Goal: Transaction & Acquisition: Purchase product/service

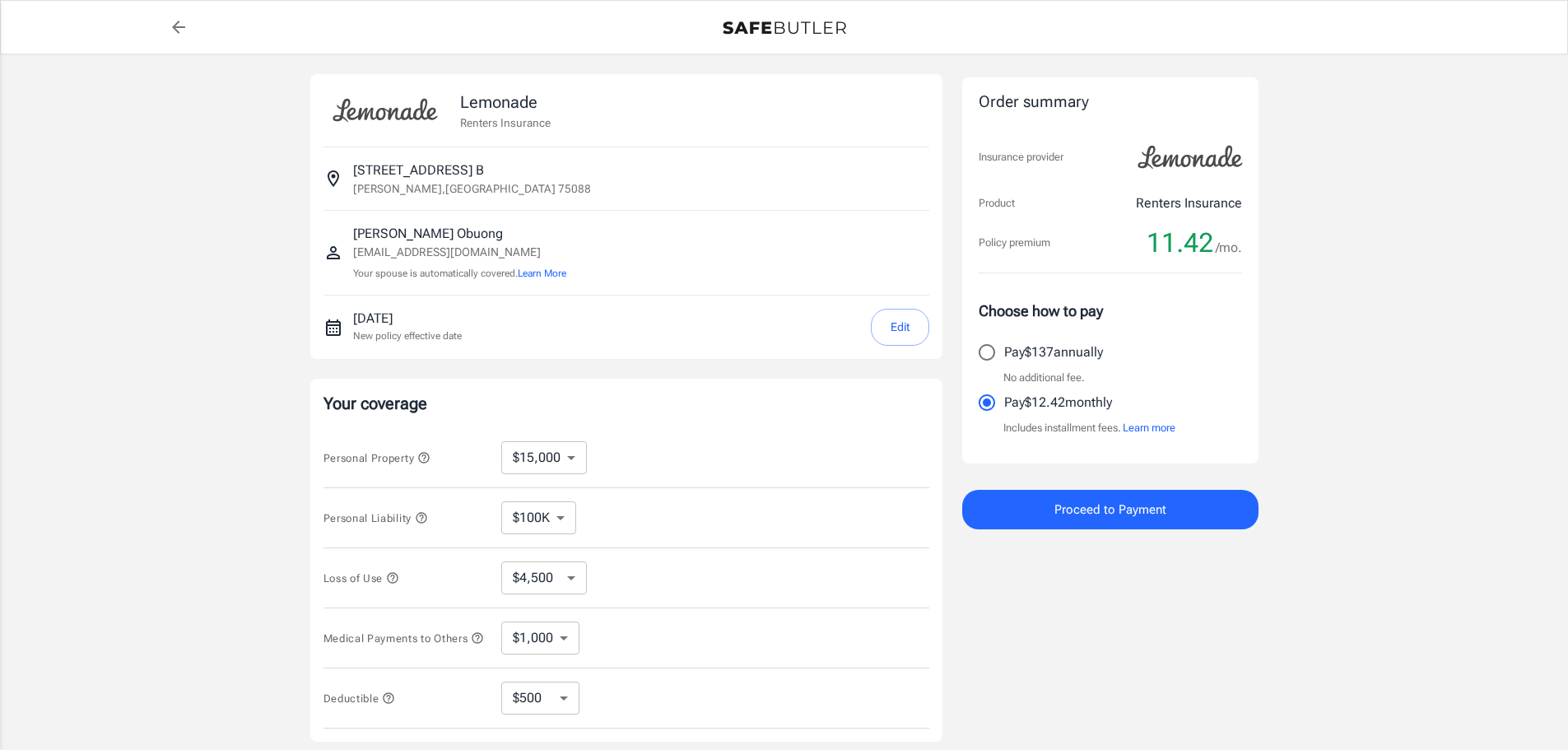
select select "15000"
select select "500"
click at [545, 506] on select "$100K $200K $300K $400K $500K" at bounding box center [538, 517] width 75 height 33
select select "200000"
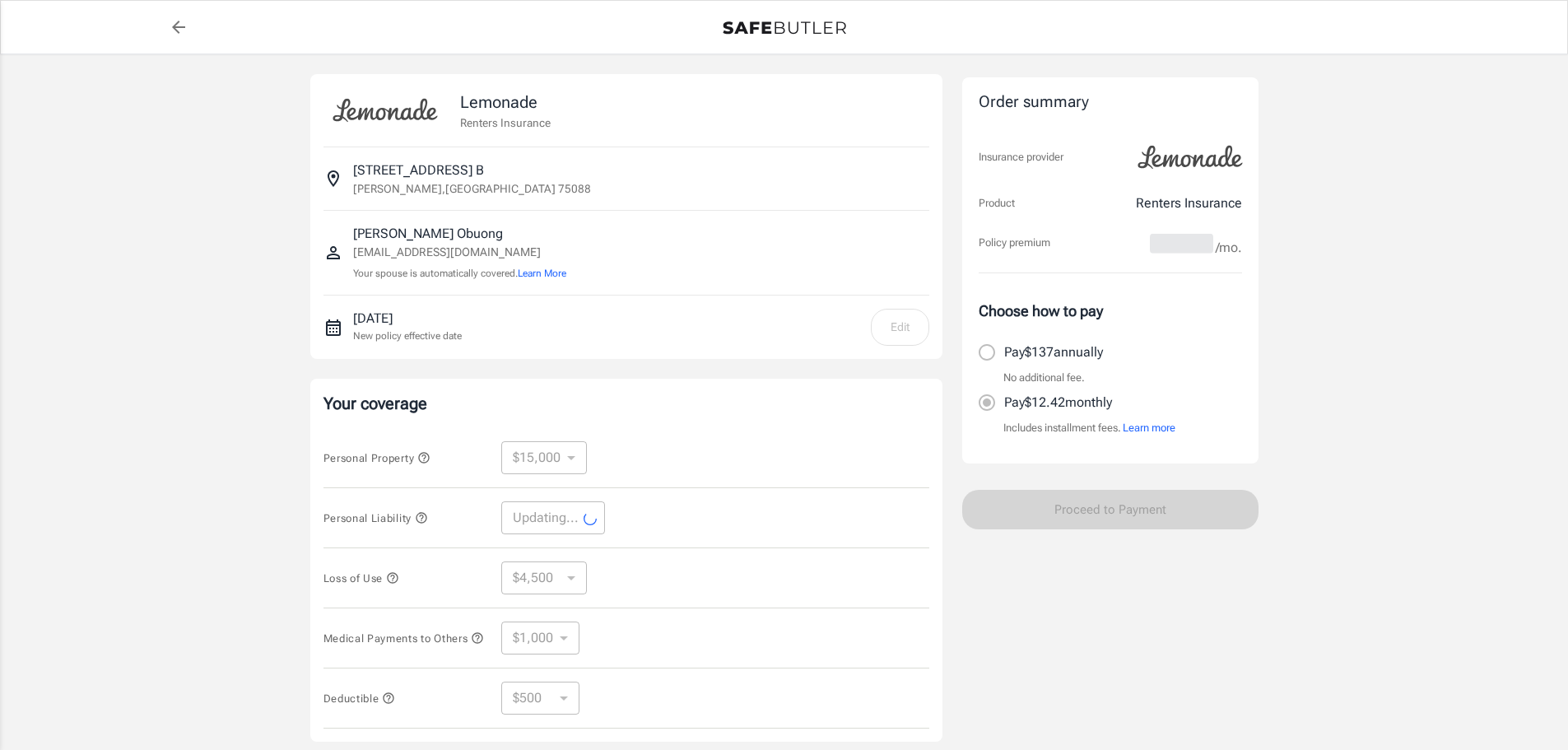
select select "200000"
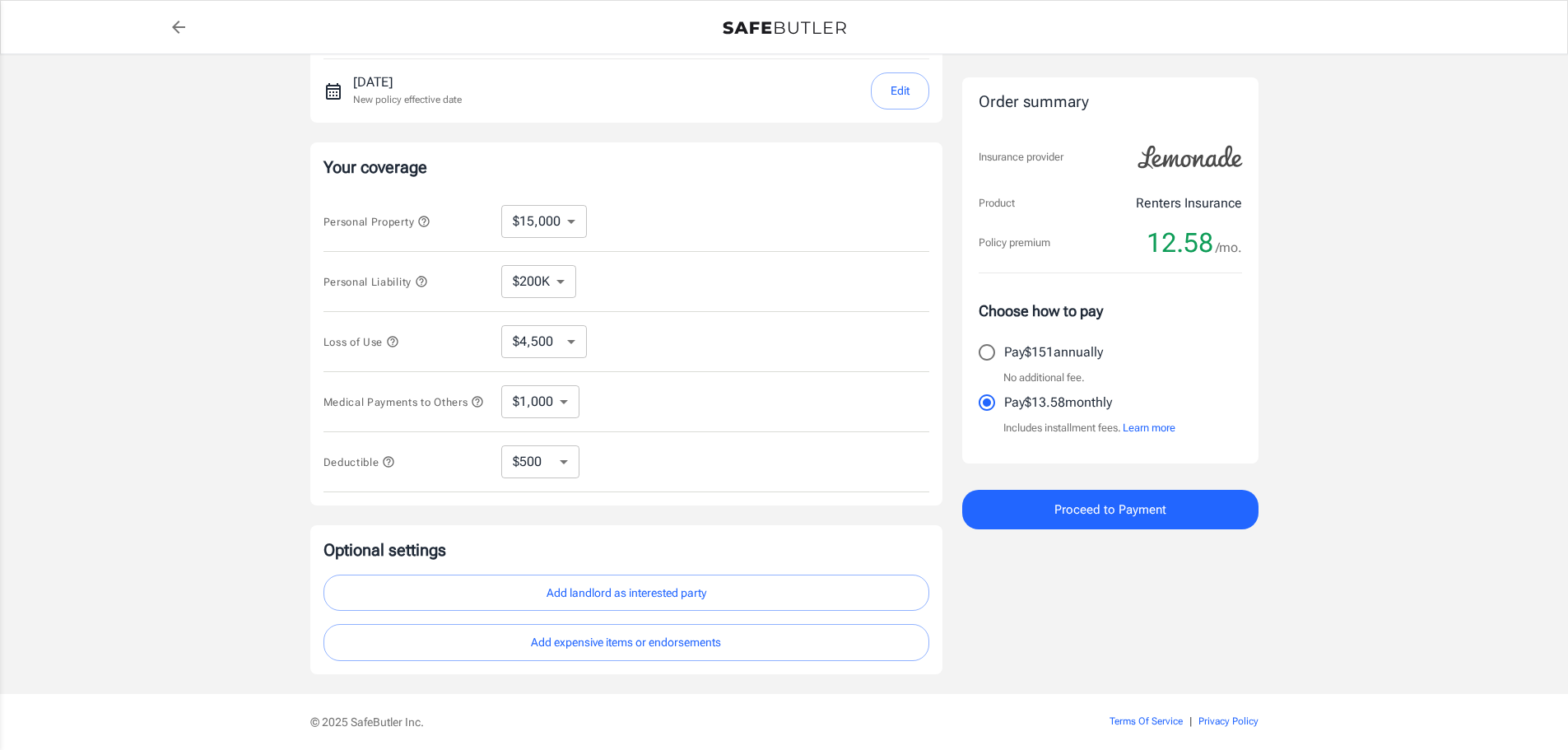
scroll to position [247, 0]
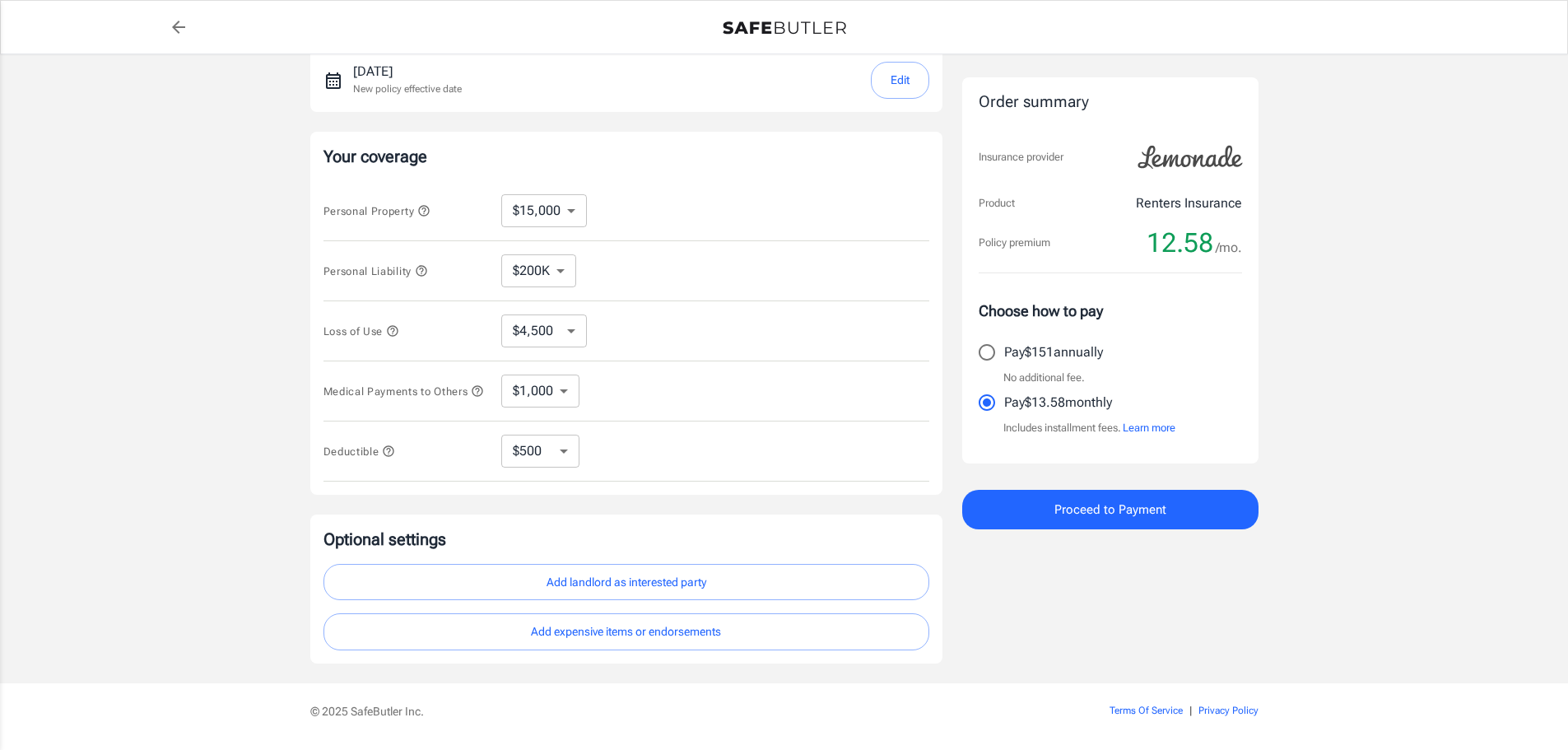
click at [559, 455] on select "$250 $500 $1,000 $2,500" at bounding box center [540, 451] width 78 height 33
click at [241, 452] on div "Lemonade Renters Insurance 2721 Clemson Cir apt b B Rowlett , TX 75088 Susan Ob…" at bounding box center [784, 245] width 1568 height 875
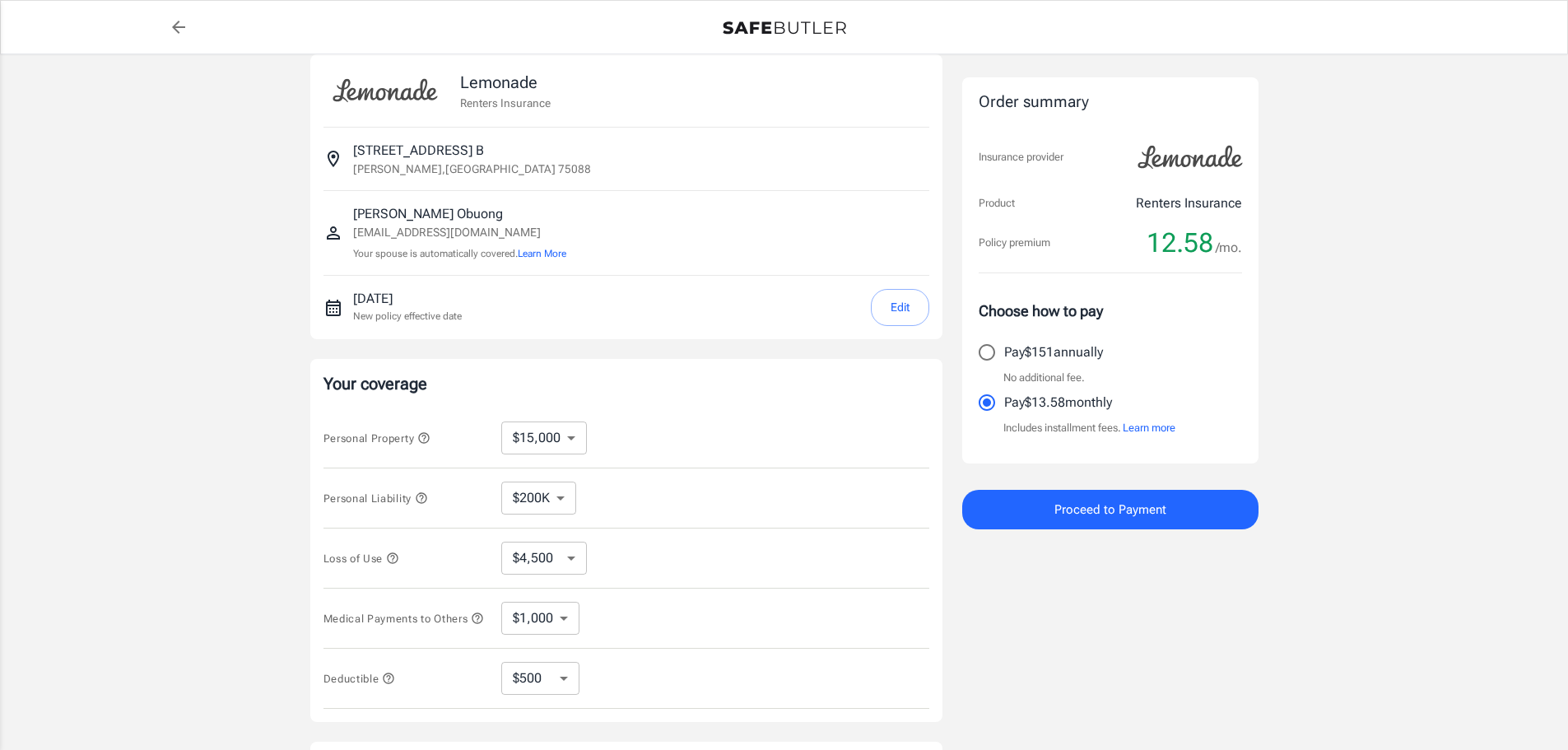
scroll to position [0, 0]
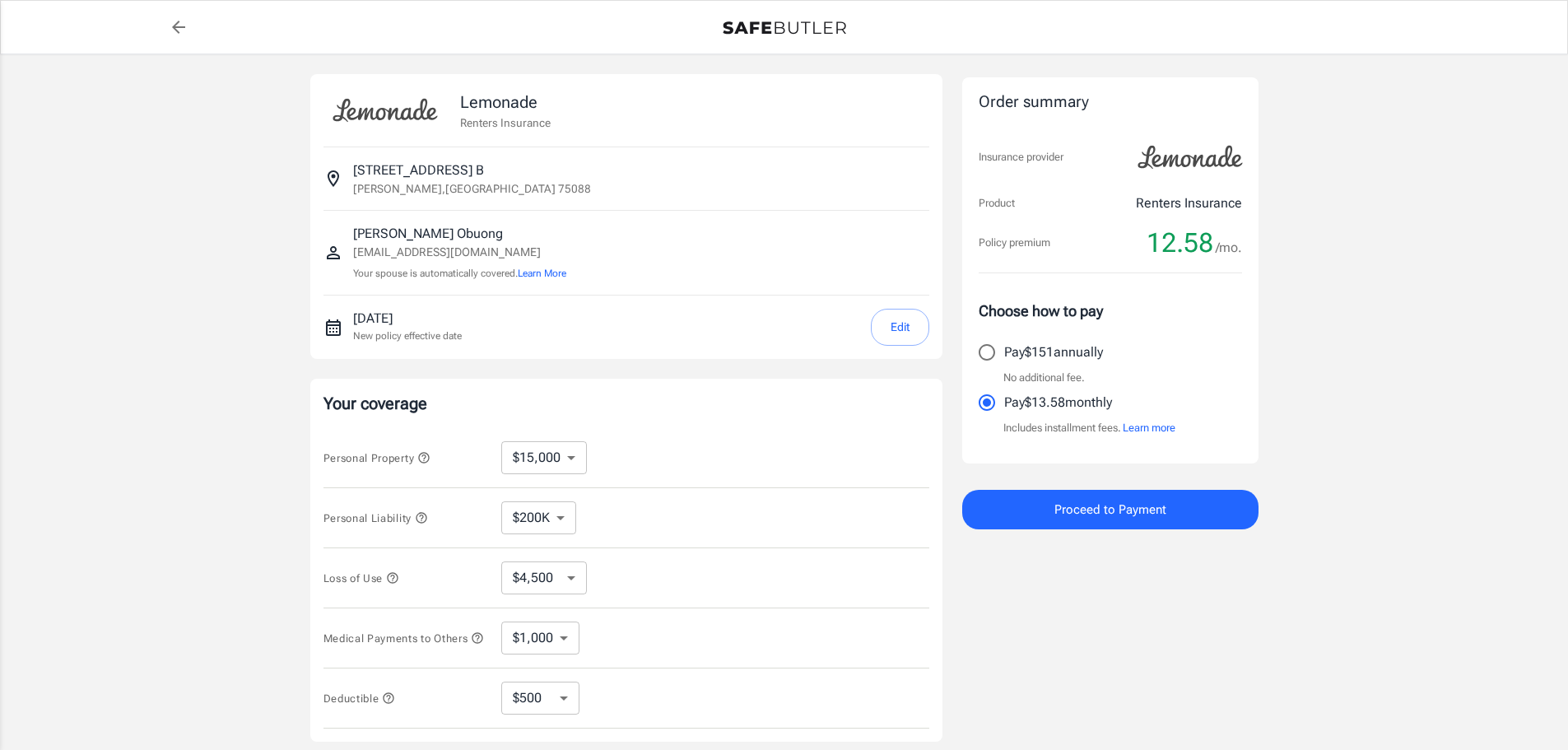
click at [1103, 507] on span "Proceed to Payment" at bounding box center [1111, 509] width 112 height 21
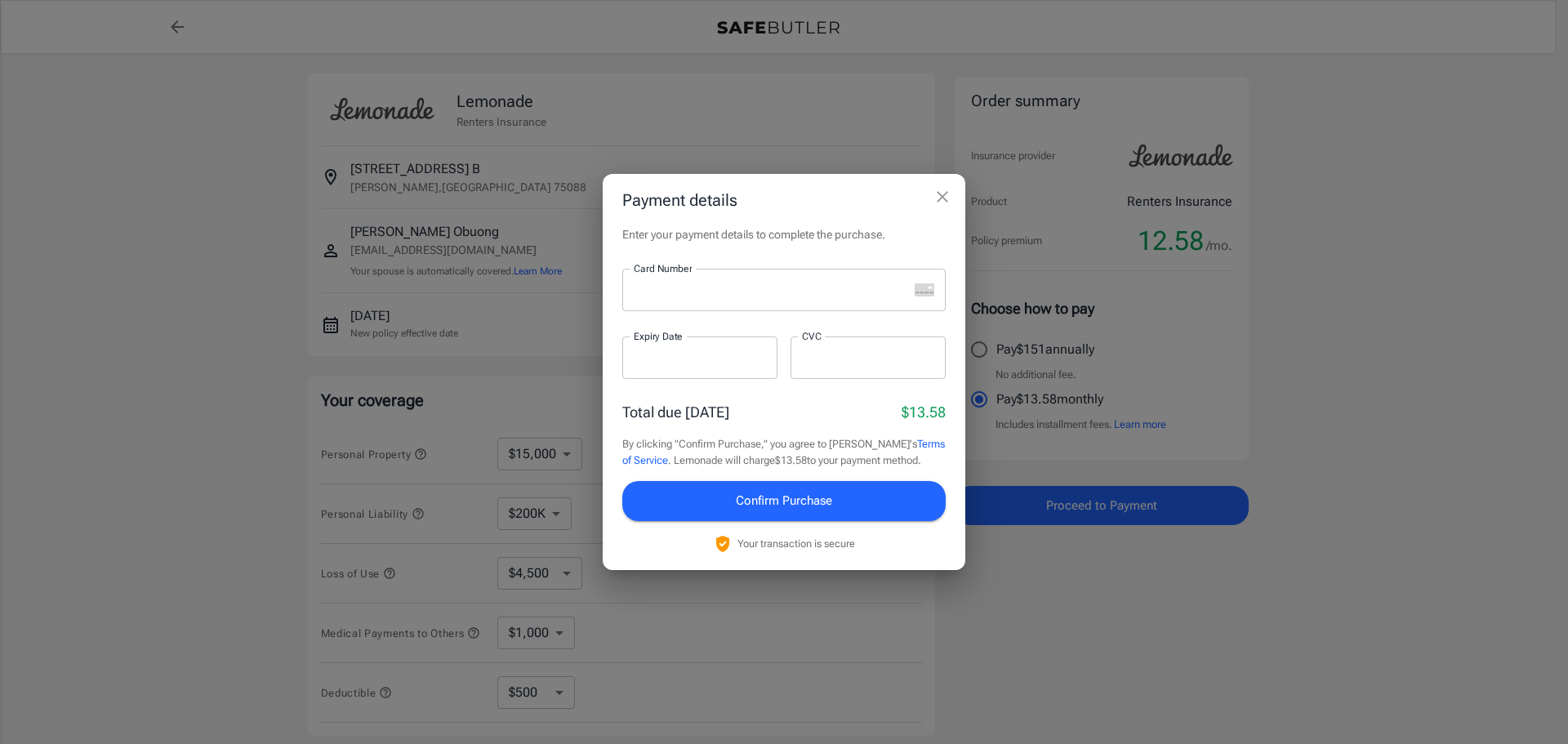
click at [947, 196] on icon "close" at bounding box center [942, 196] width 20 height 20
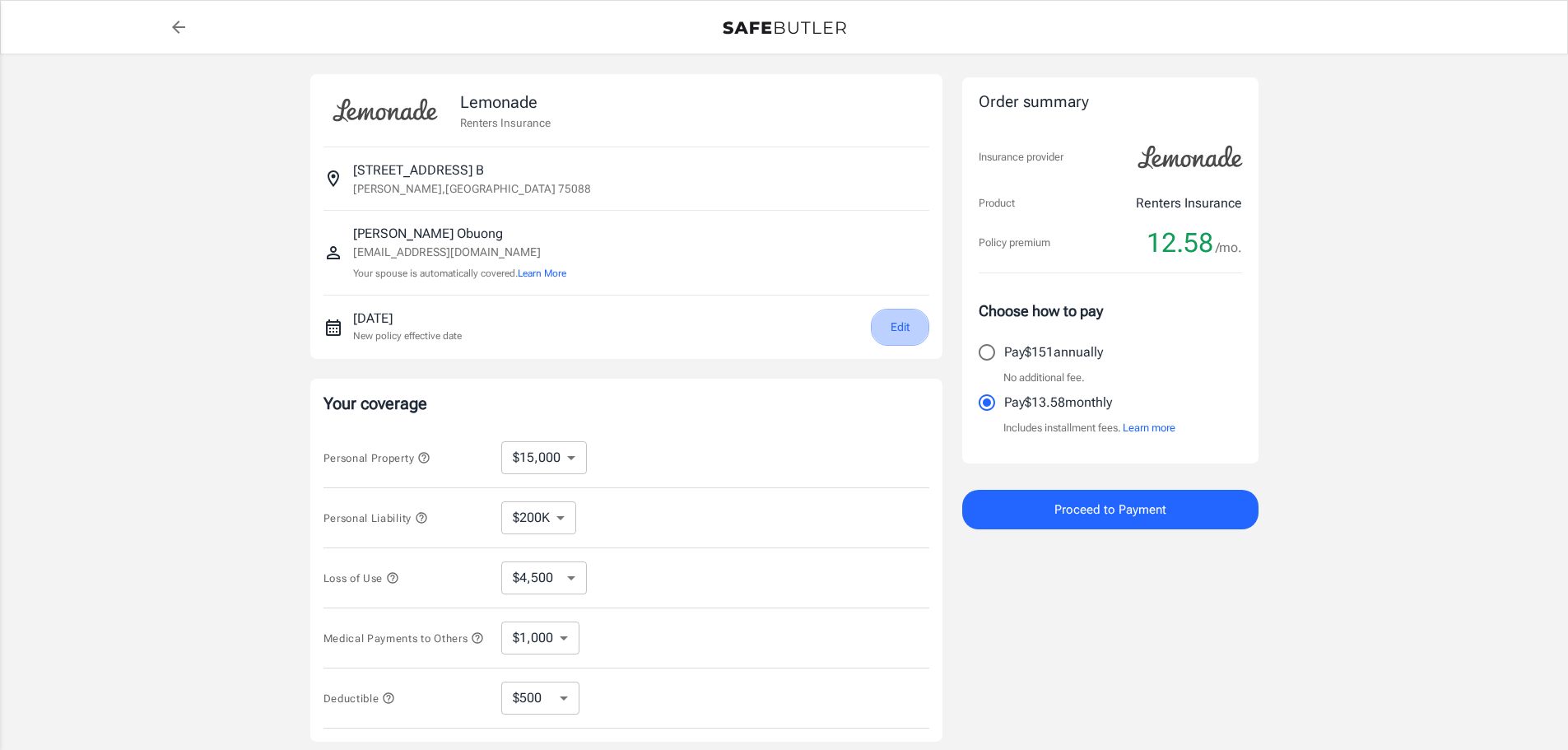
click at [887, 322] on button "Edit" at bounding box center [900, 327] width 59 height 37
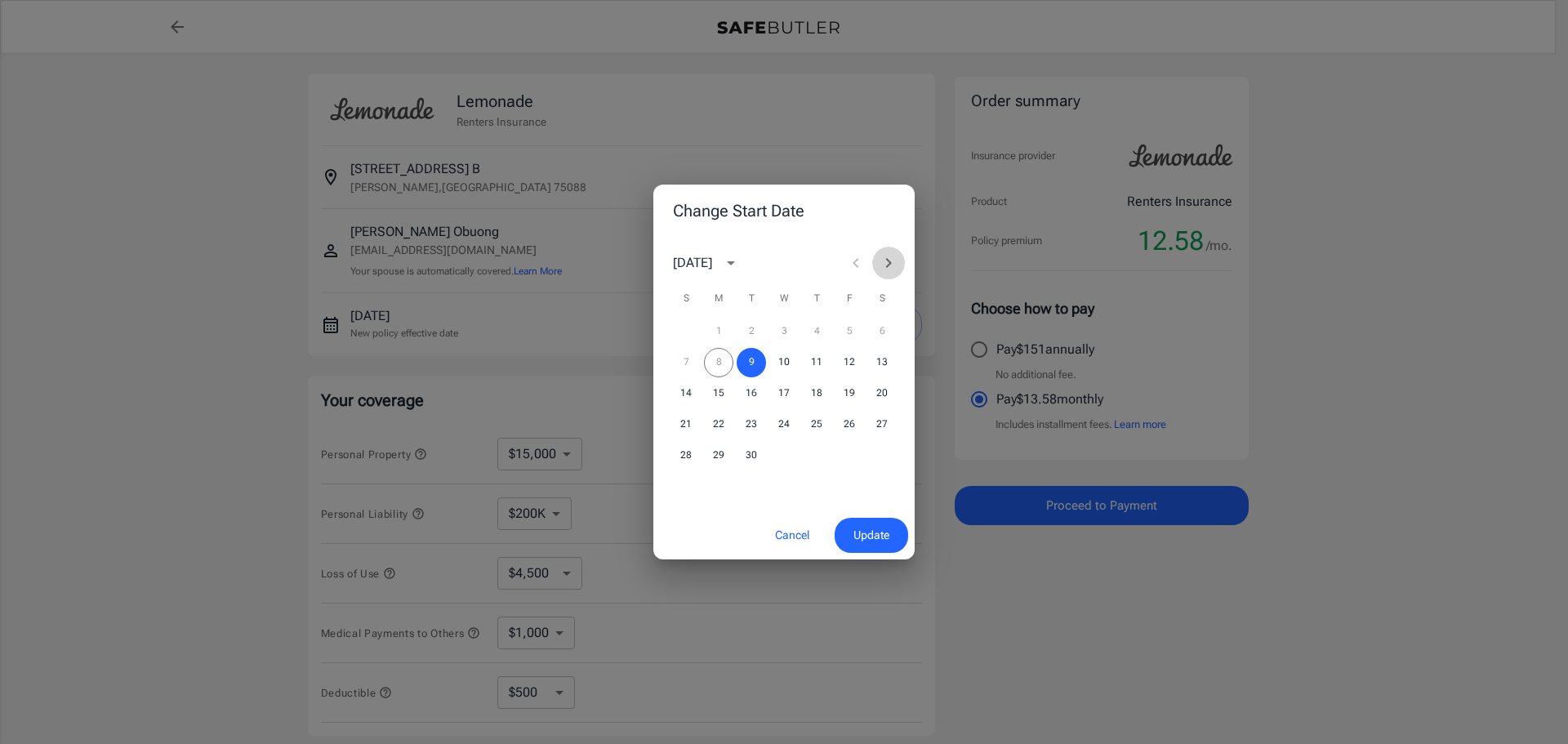
click at [891, 256] on icon "Next month" at bounding box center [888, 263] width 20 height 20
click at [793, 326] on button "1" at bounding box center [784, 331] width 29 height 29
click at [859, 518] on button "Update" at bounding box center [871, 534] width 74 height 35
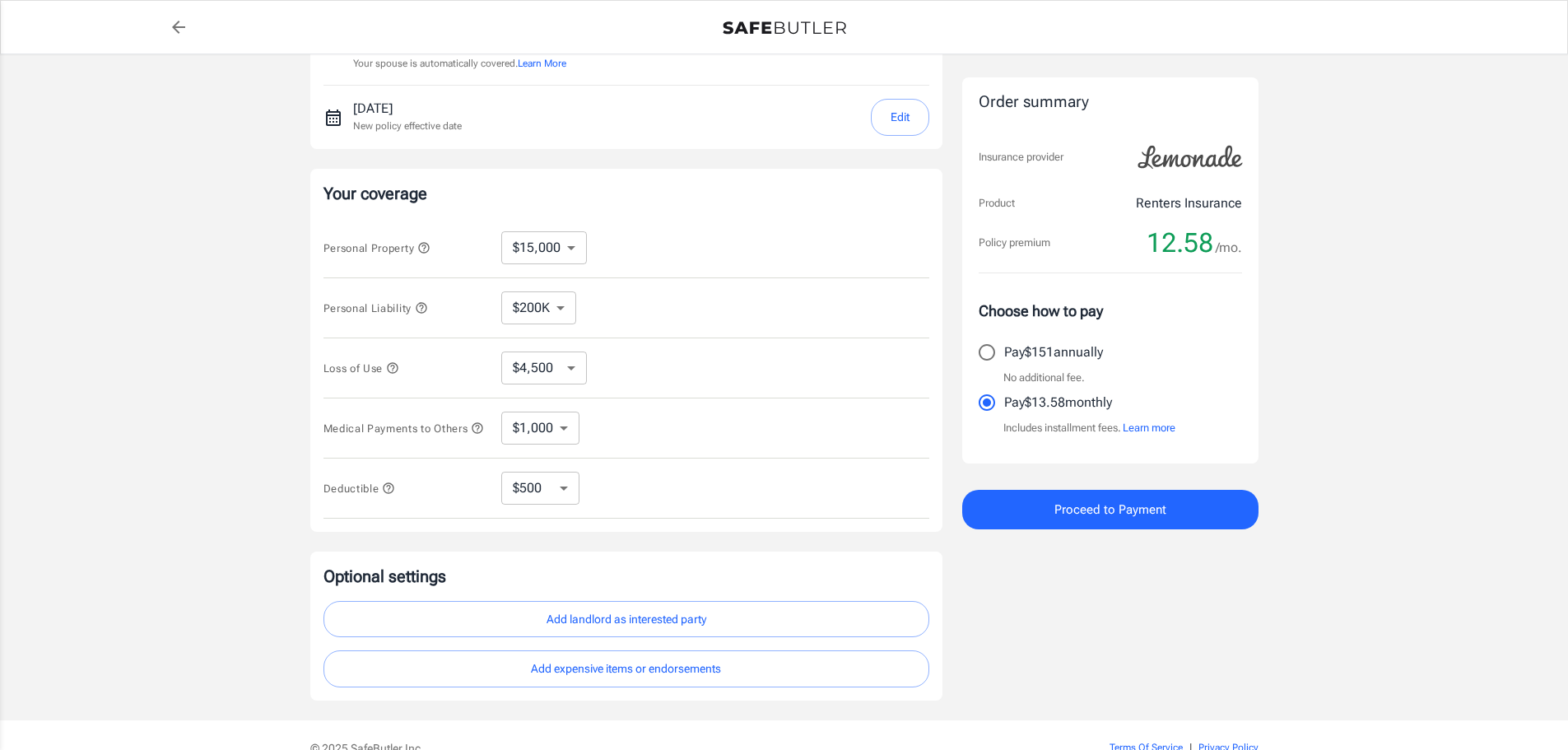
scroll to position [302, 0]
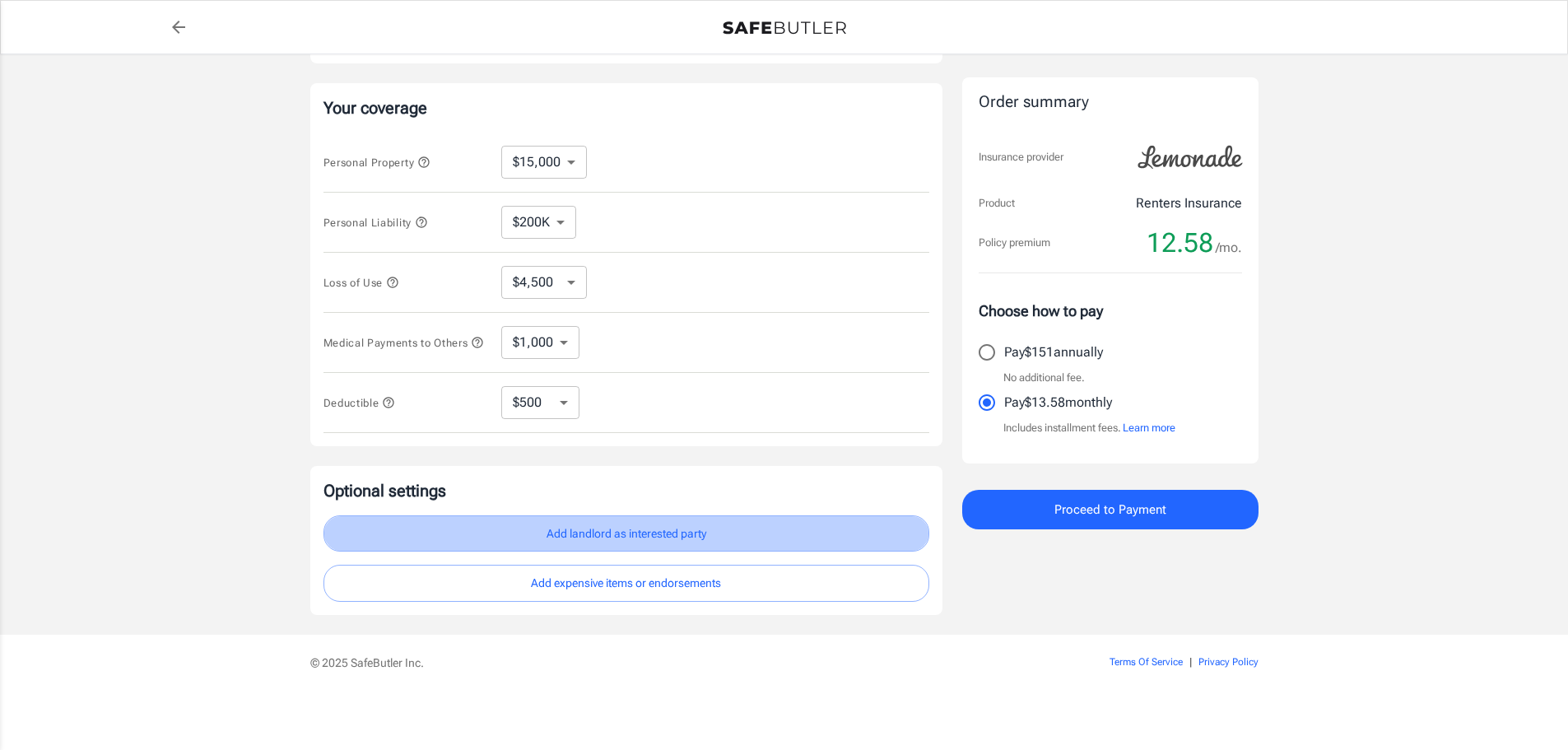
click at [596, 534] on button "Add landlord as interested party" at bounding box center [626, 533] width 606 height 37
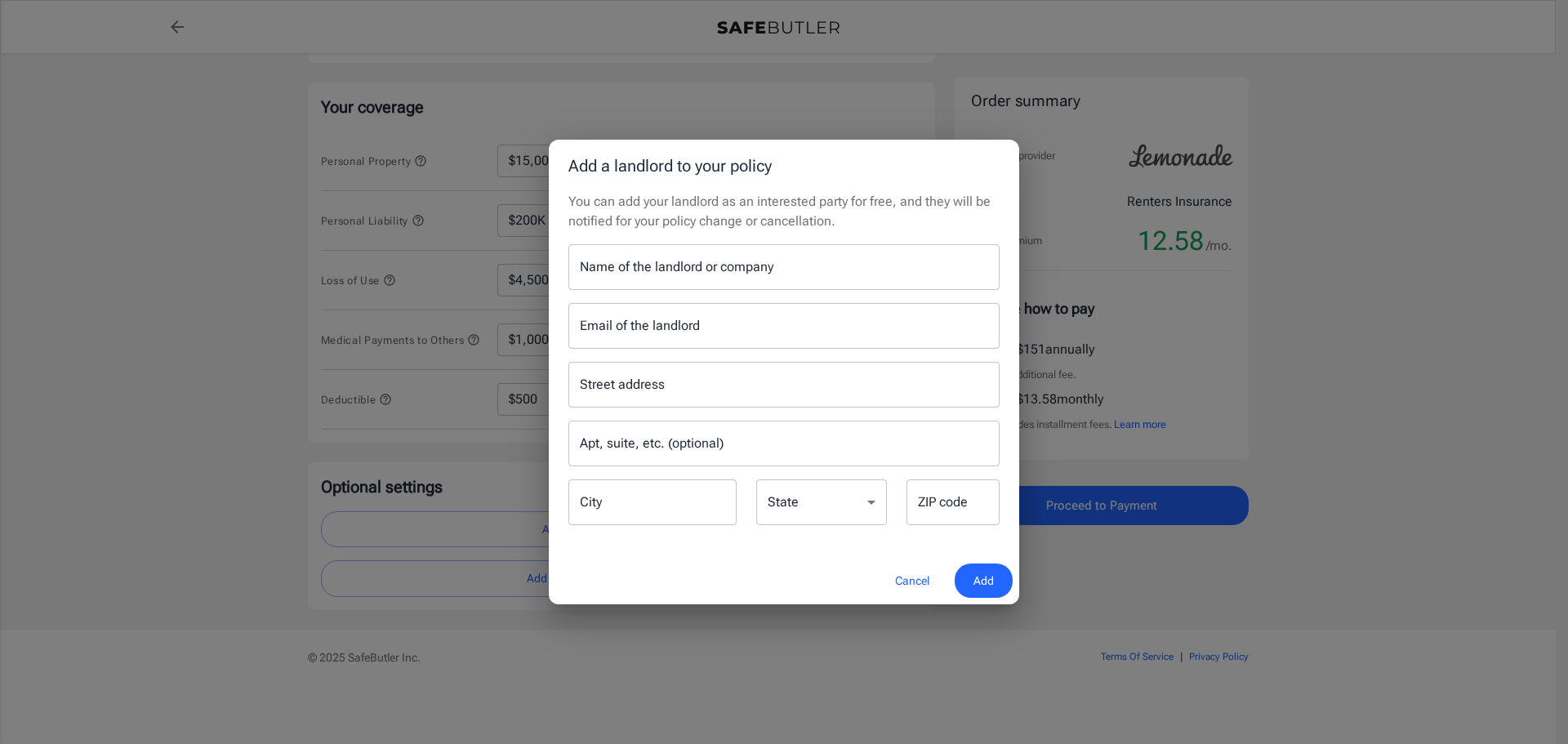
click at [713, 258] on input "Name of the landlord or company" at bounding box center [784, 267] width 432 height 46
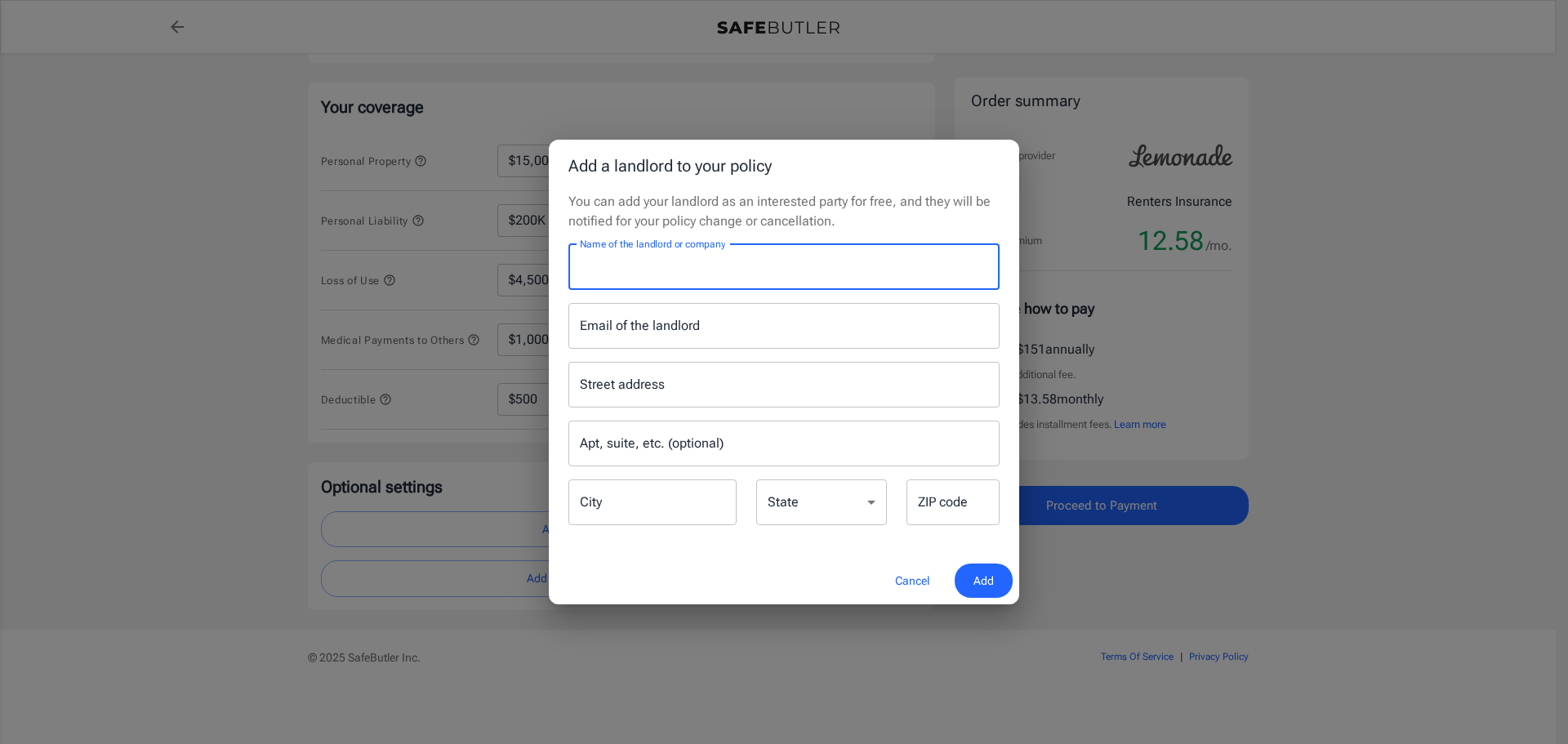
click at [711, 258] on input "Name of the landlord or company" at bounding box center [784, 267] width 432 height 46
type input "CBAX PM LLC"
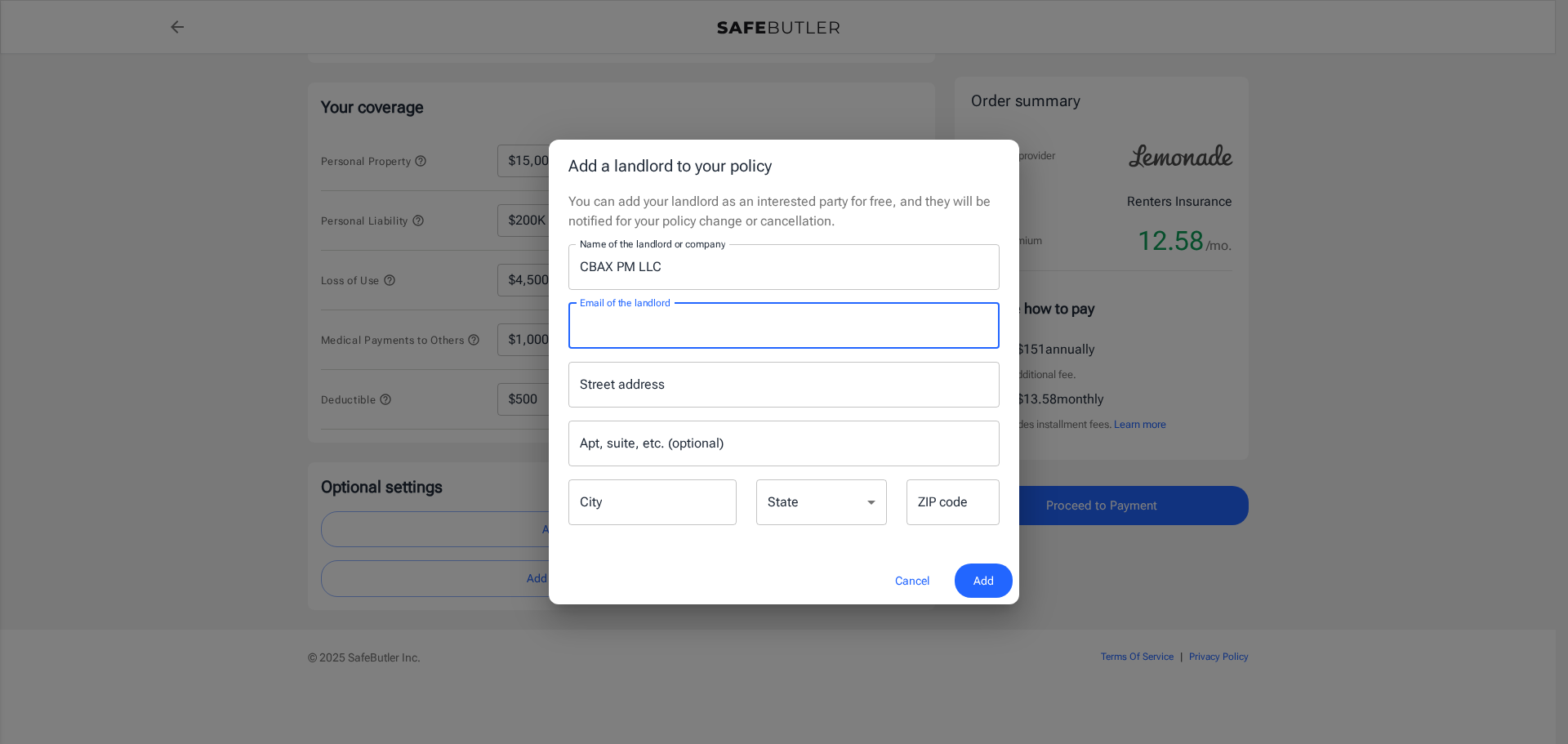
click at [681, 327] on input "Email of the landlord" at bounding box center [784, 326] width 432 height 46
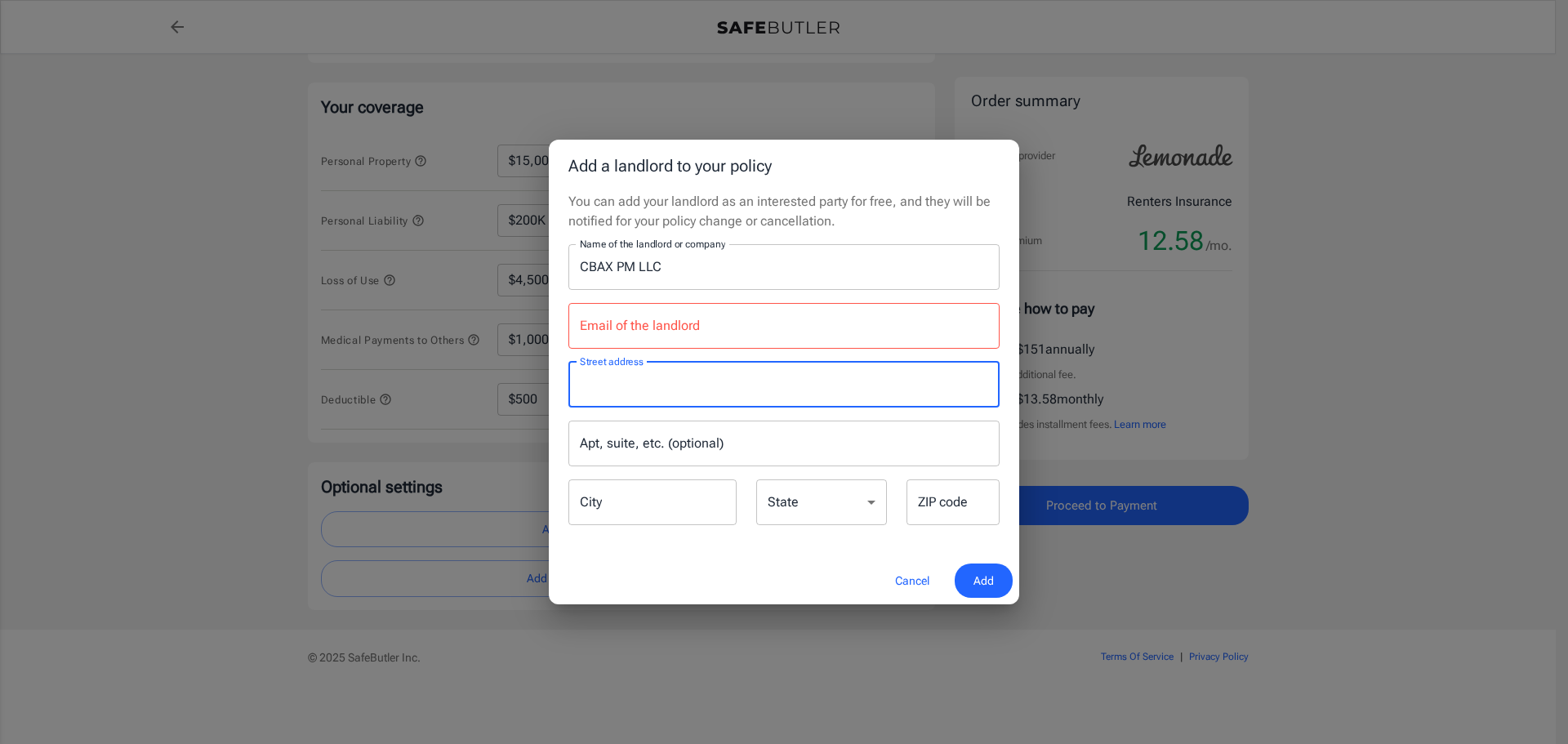
click at [603, 376] on input "Street address" at bounding box center [784, 385] width 417 height 31
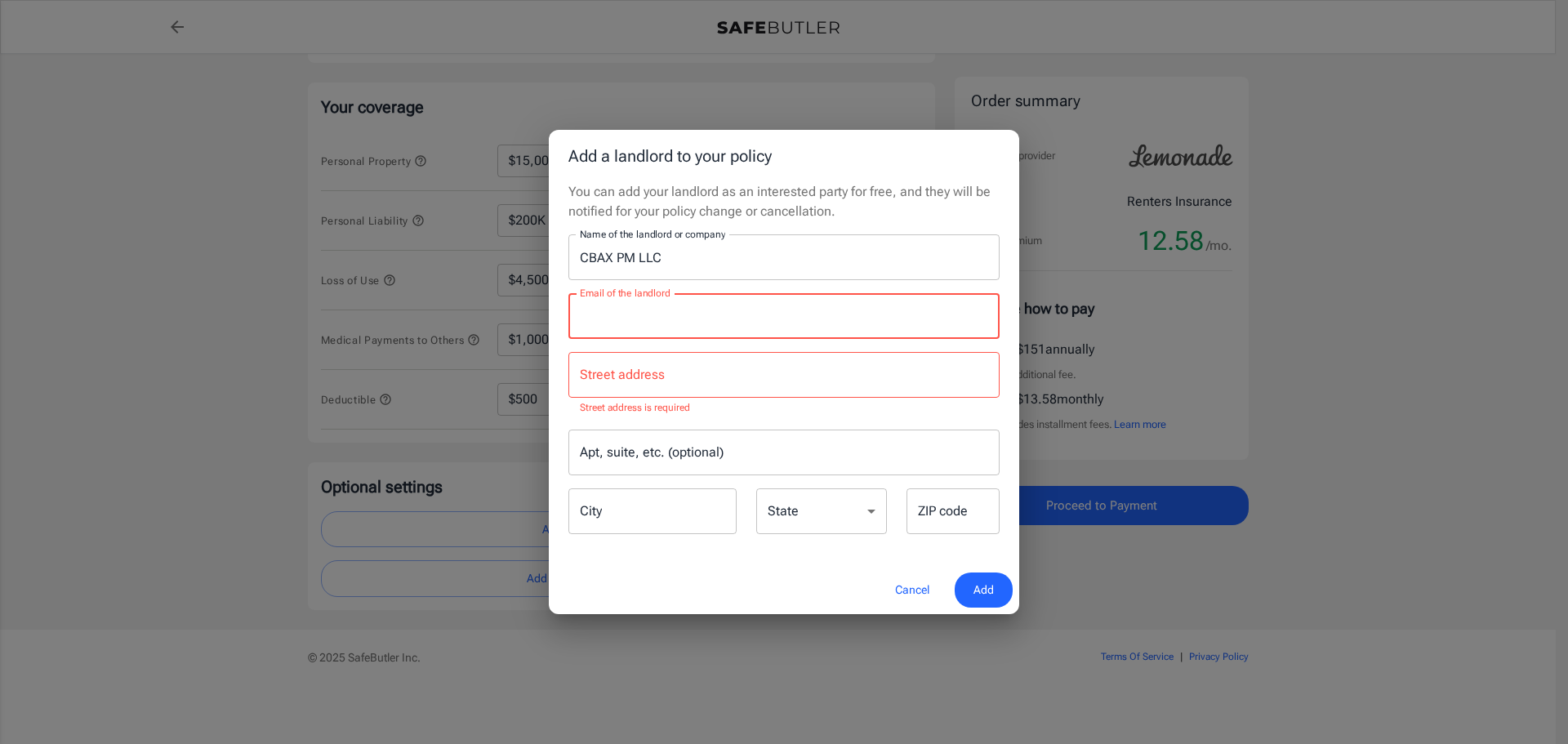
click at [621, 340] on div "Name of the landlord or company CBAX PM LLC Name of the landlord or company Ema…" at bounding box center [784, 385] width 432 height 302
click at [598, 323] on input "Email of the landlord" at bounding box center [784, 316] width 432 height 46
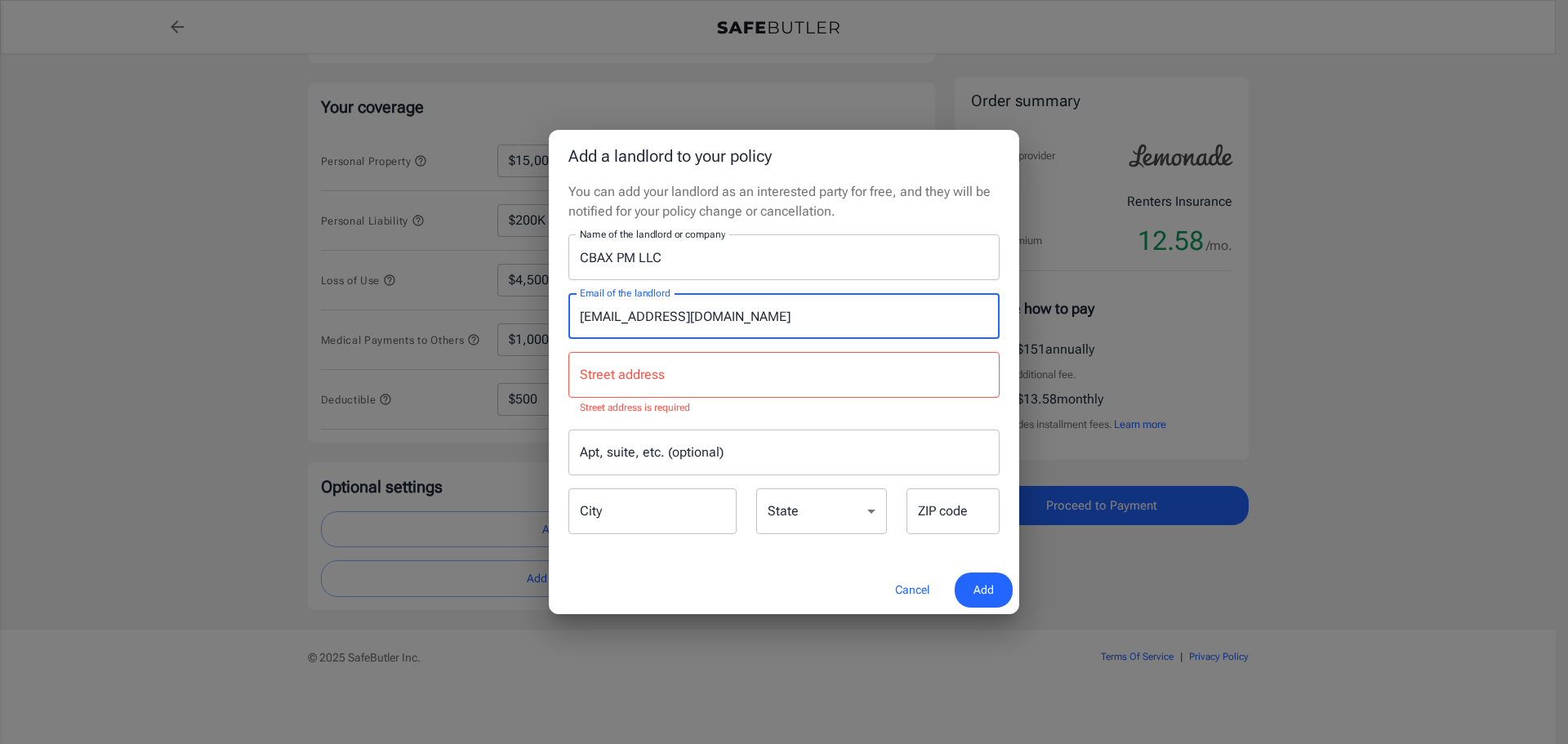
type input "[EMAIL_ADDRESS][DOMAIN_NAME]"
click at [589, 377] on input "Street address" at bounding box center [784, 375] width 417 height 31
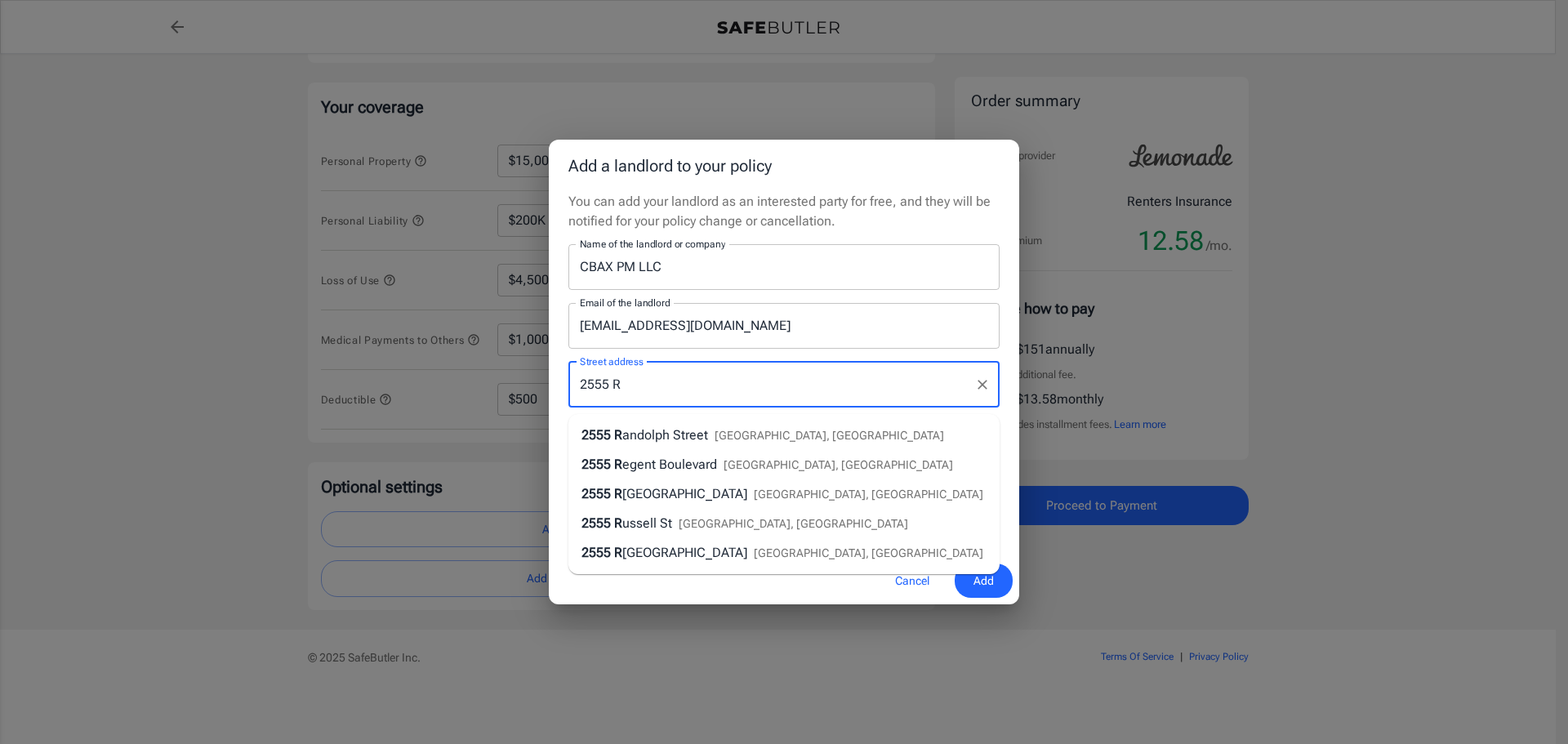
click at [640, 485] on span "idge Road" at bounding box center [685, 493] width 125 height 16
type input "[STREET_ADDRESS]"
type input "Rockwall"
select select "[GEOGRAPHIC_DATA]"
type input "75087"
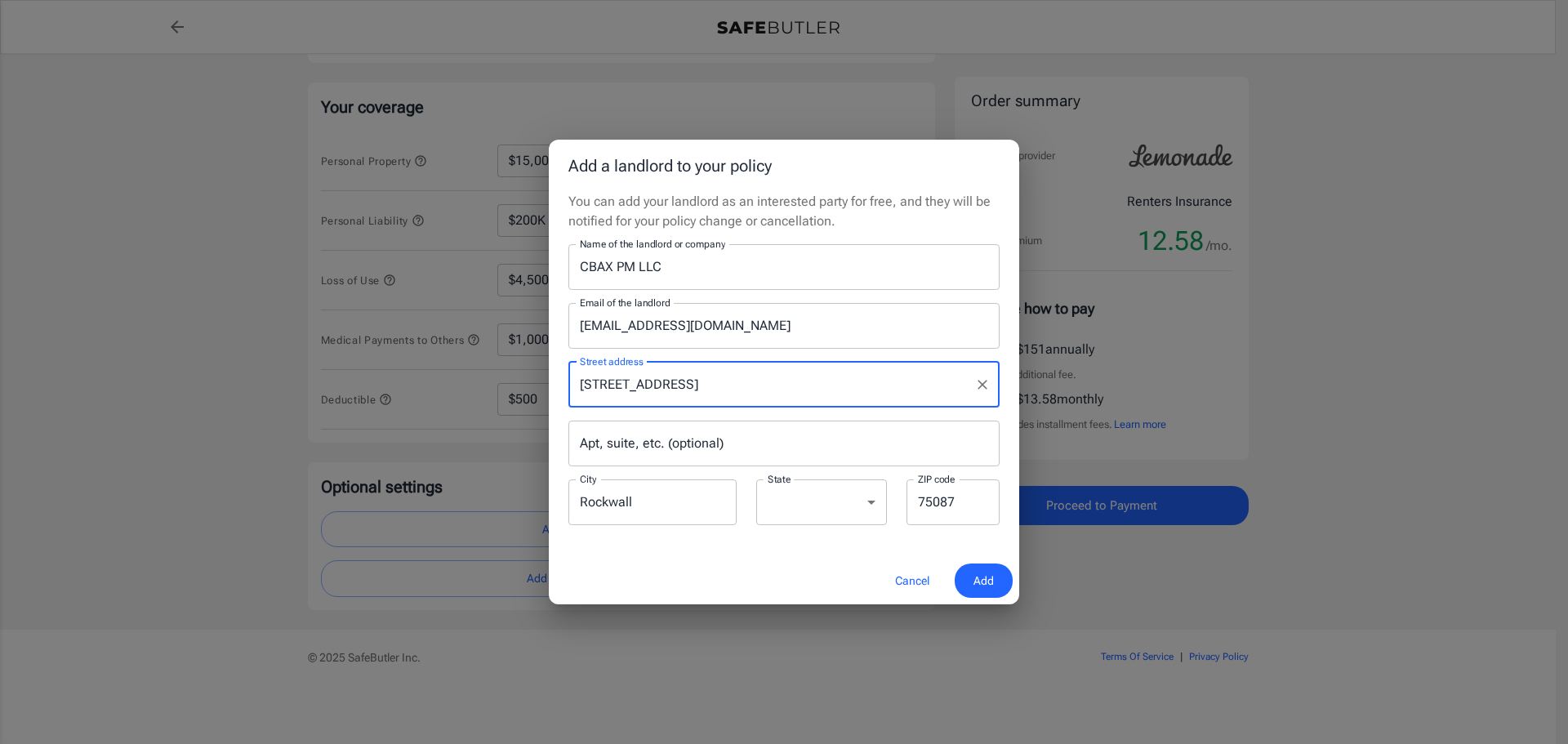
type input "[STREET_ADDRESS]"
click at [701, 447] on input "Apt, suite, etc. (optional)" at bounding box center [784, 444] width 432 height 46
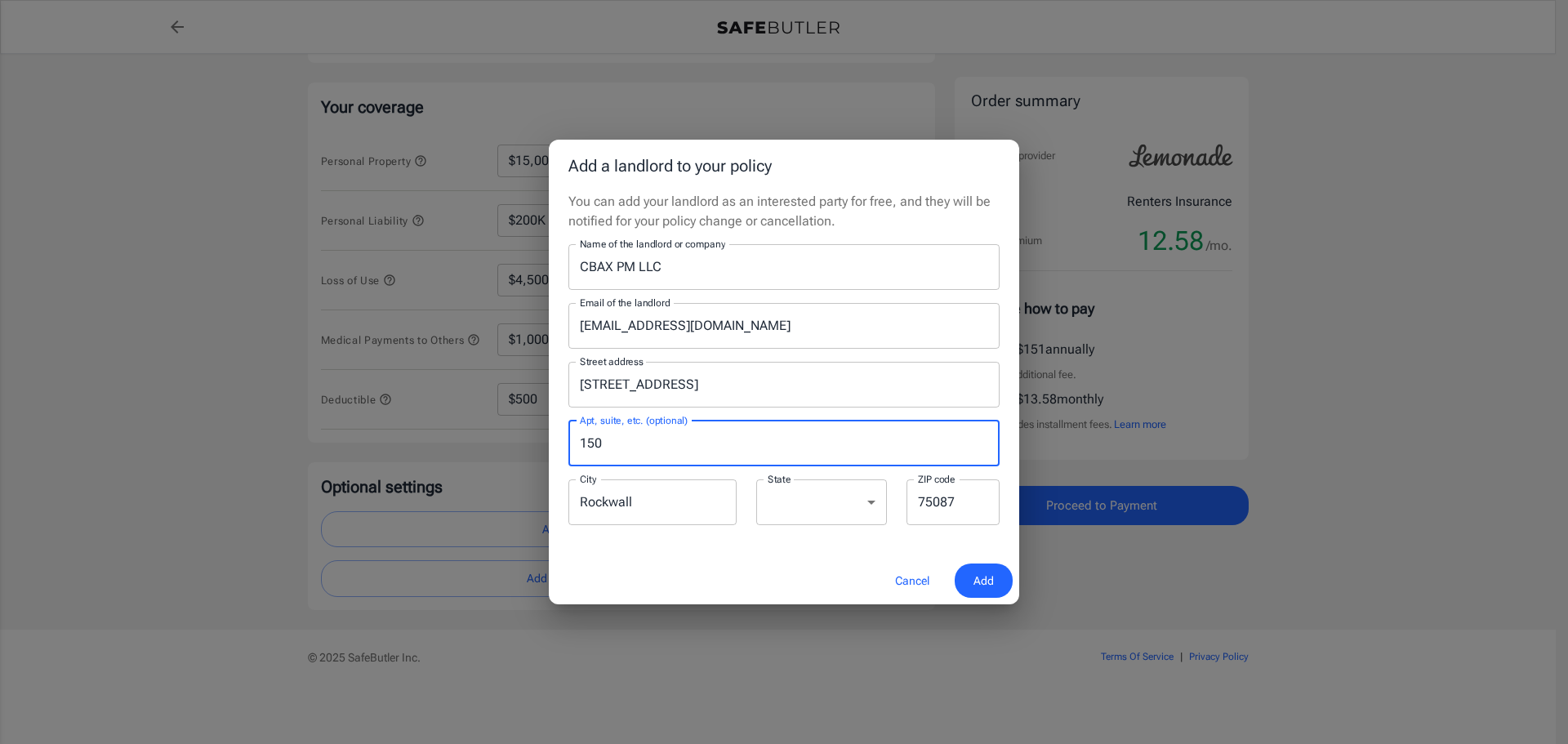
type input "150"
click at [768, 561] on div "Cancel Add" at bounding box center [784, 580] width 471 height 48
click at [970, 575] on button "Add" at bounding box center [983, 580] width 58 height 35
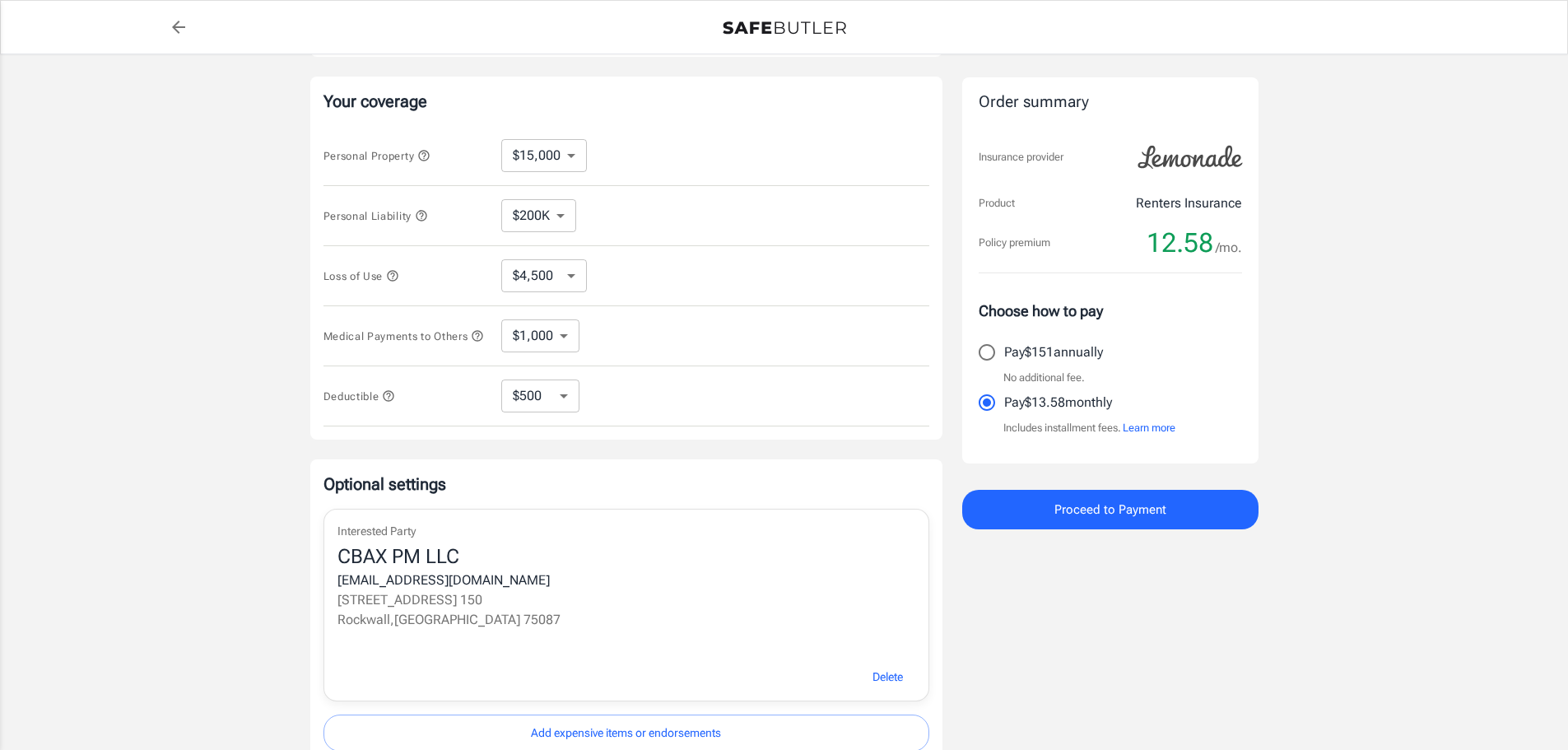
click at [1098, 523] on button "Proceed to Payment" at bounding box center [1110, 509] width 296 height 40
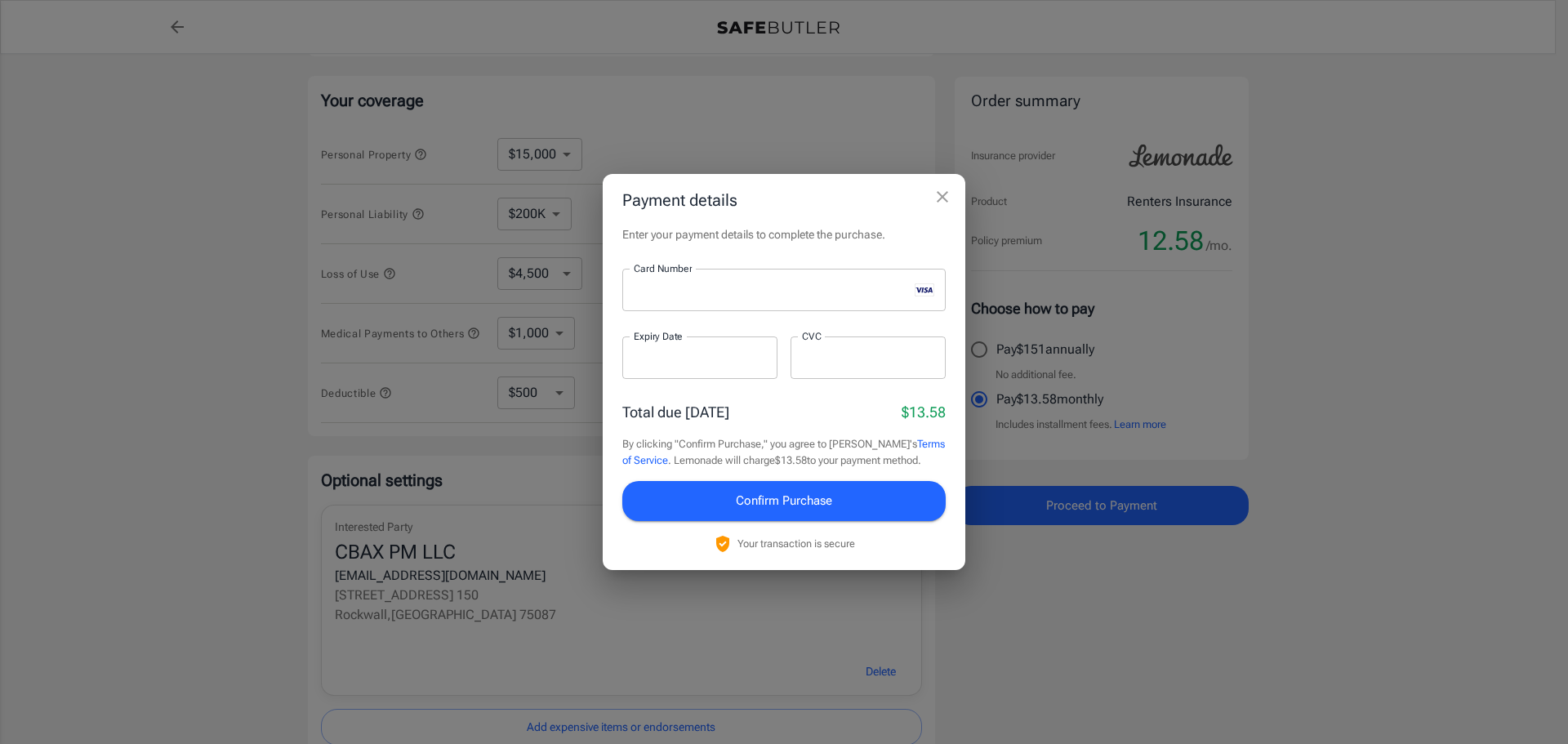
click at [901, 367] on div at bounding box center [869, 358] width 156 height 43
click at [937, 201] on icon "close" at bounding box center [942, 196] width 20 height 20
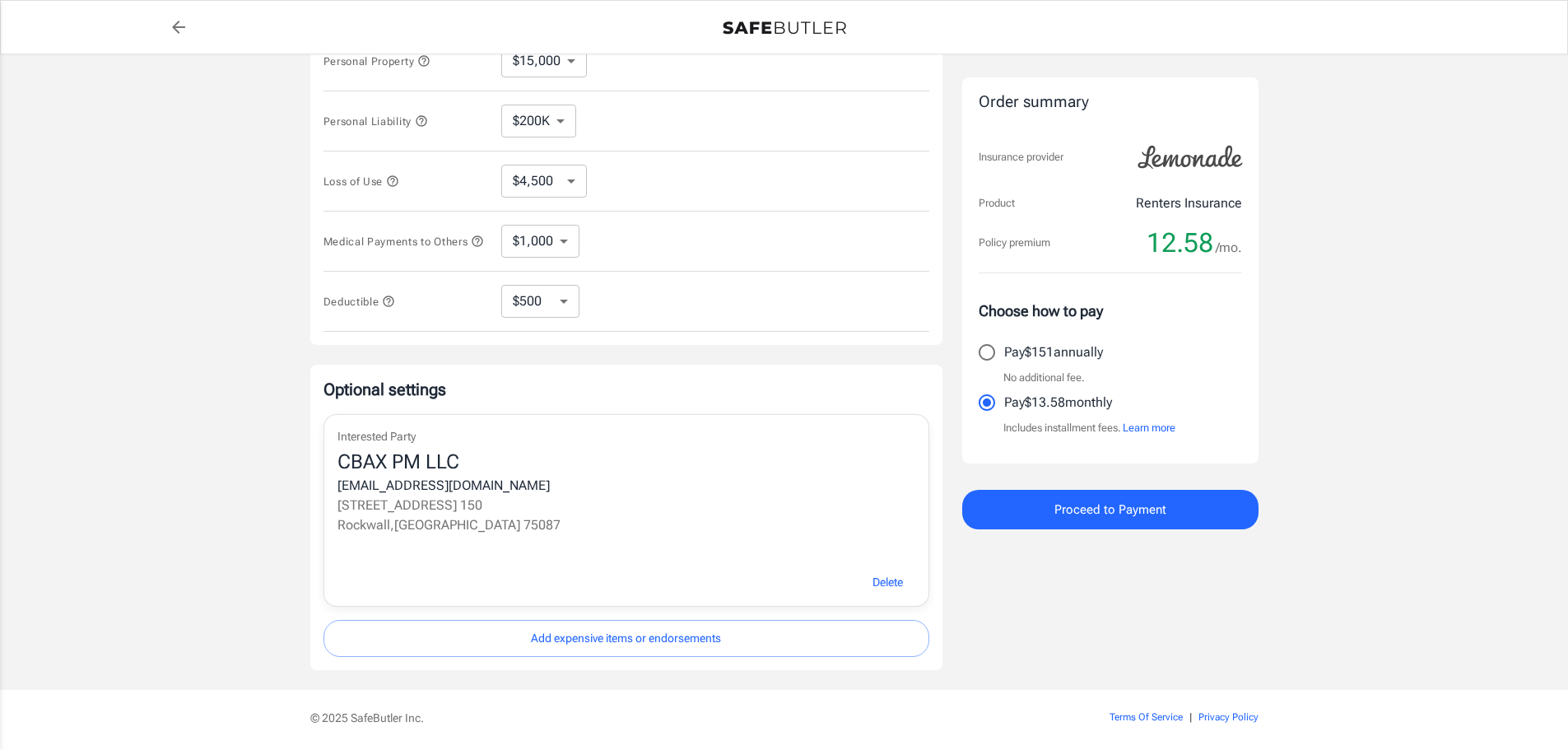
scroll to position [211, 0]
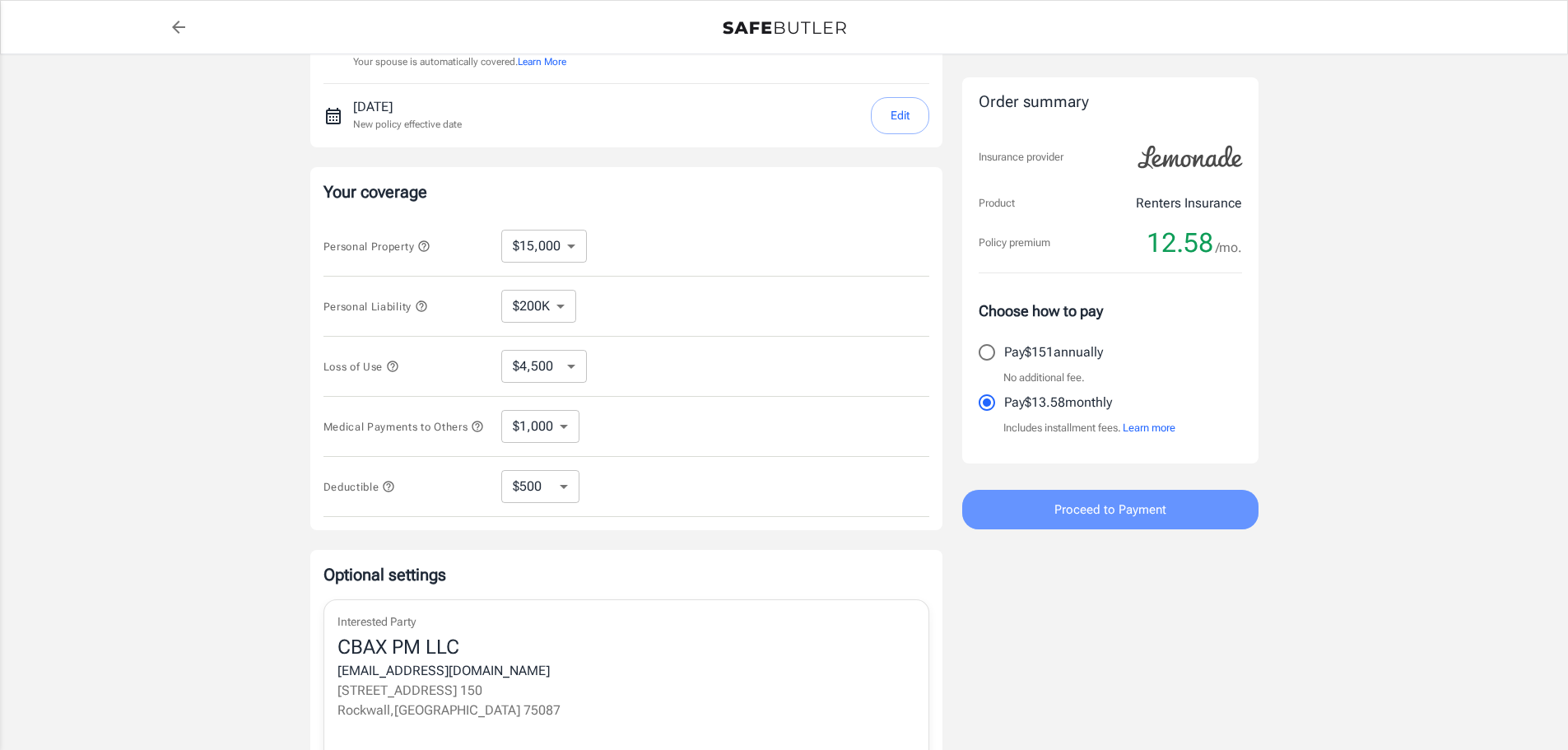
click at [1172, 516] on button "Proceed to Payment" at bounding box center [1110, 509] width 296 height 40
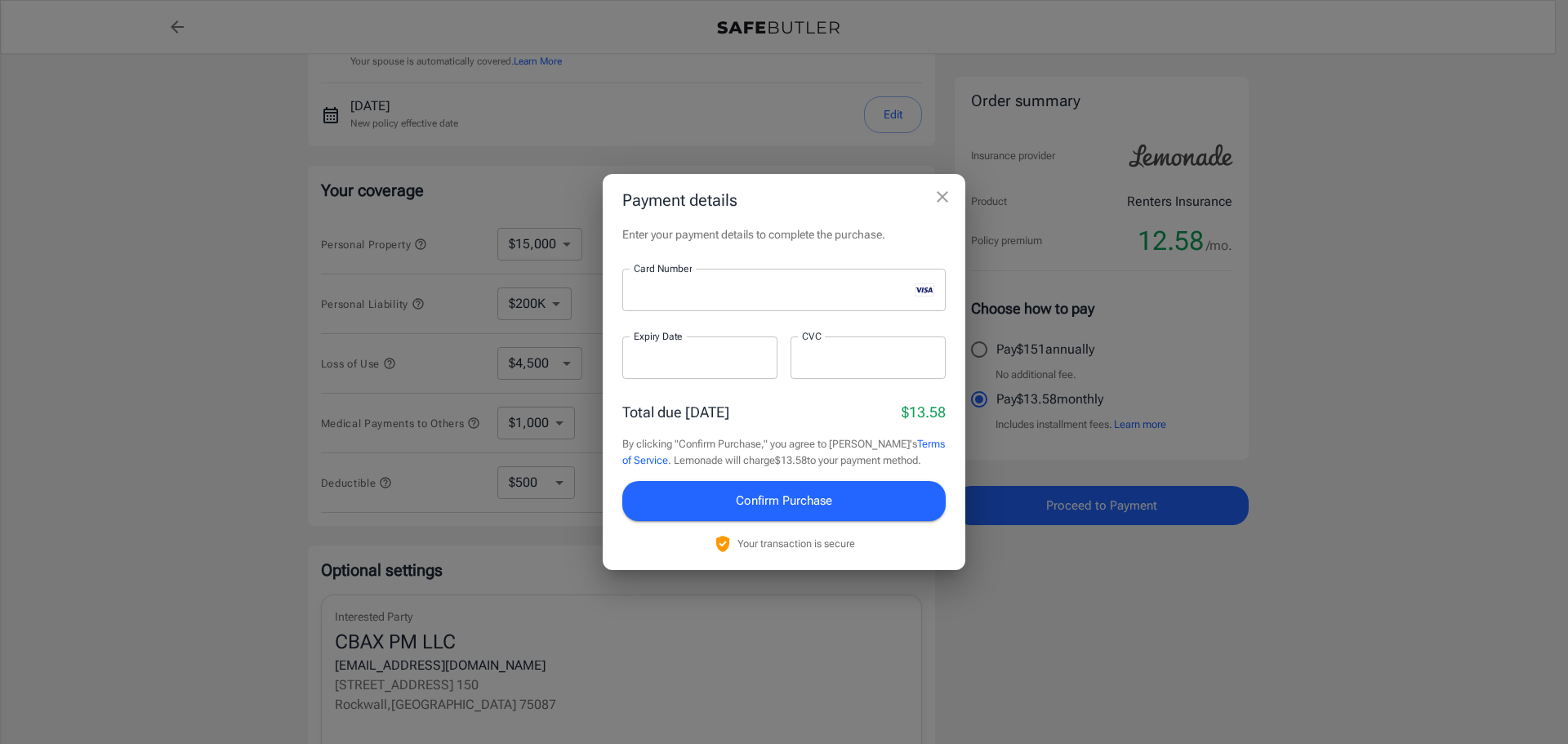
click at [674, 348] on div at bounding box center [700, 358] width 156 height 43
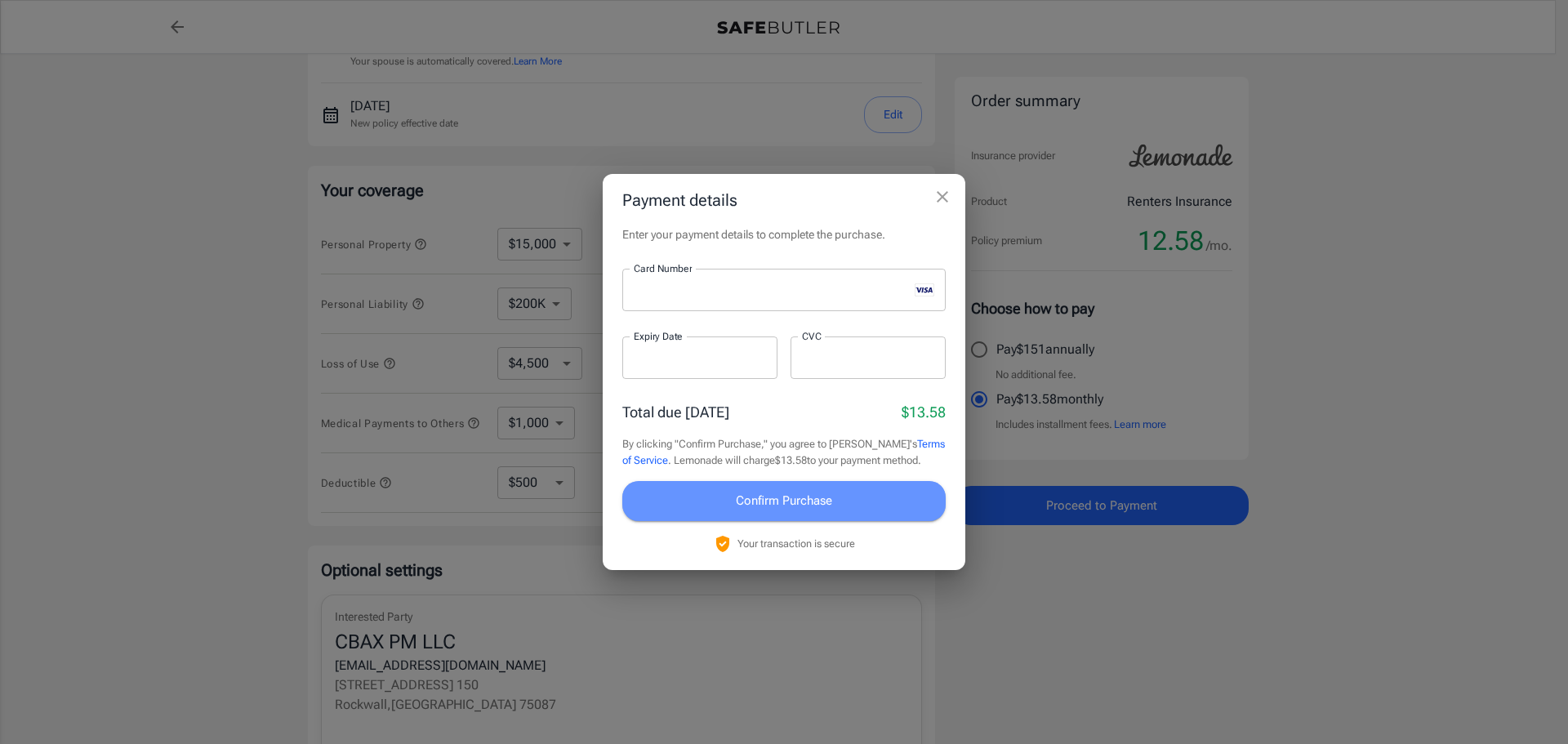
click at [756, 502] on span "Confirm Purchase" at bounding box center [784, 500] width 97 height 21
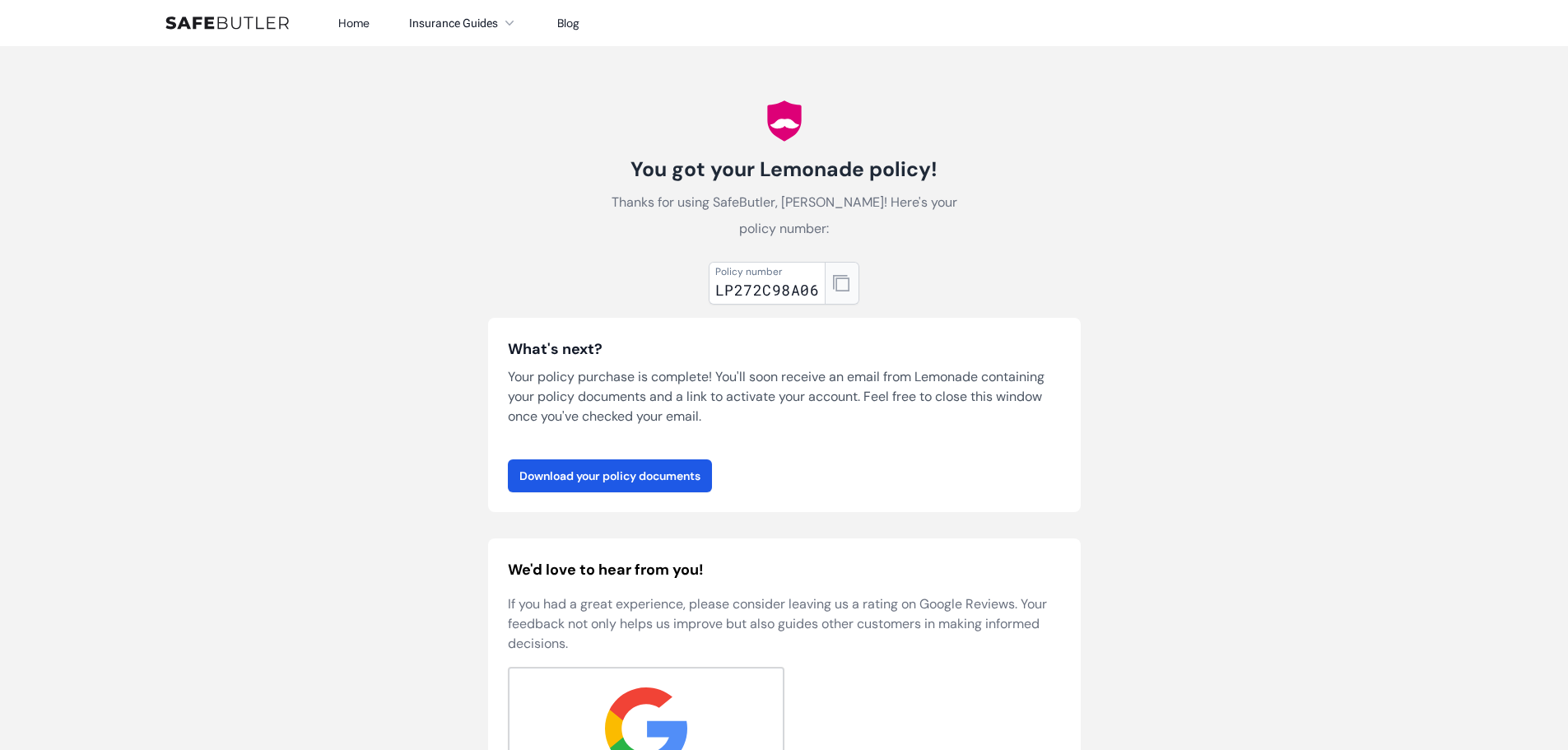
click at [837, 282] on icon "button" at bounding box center [841, 283] width 17 height 17
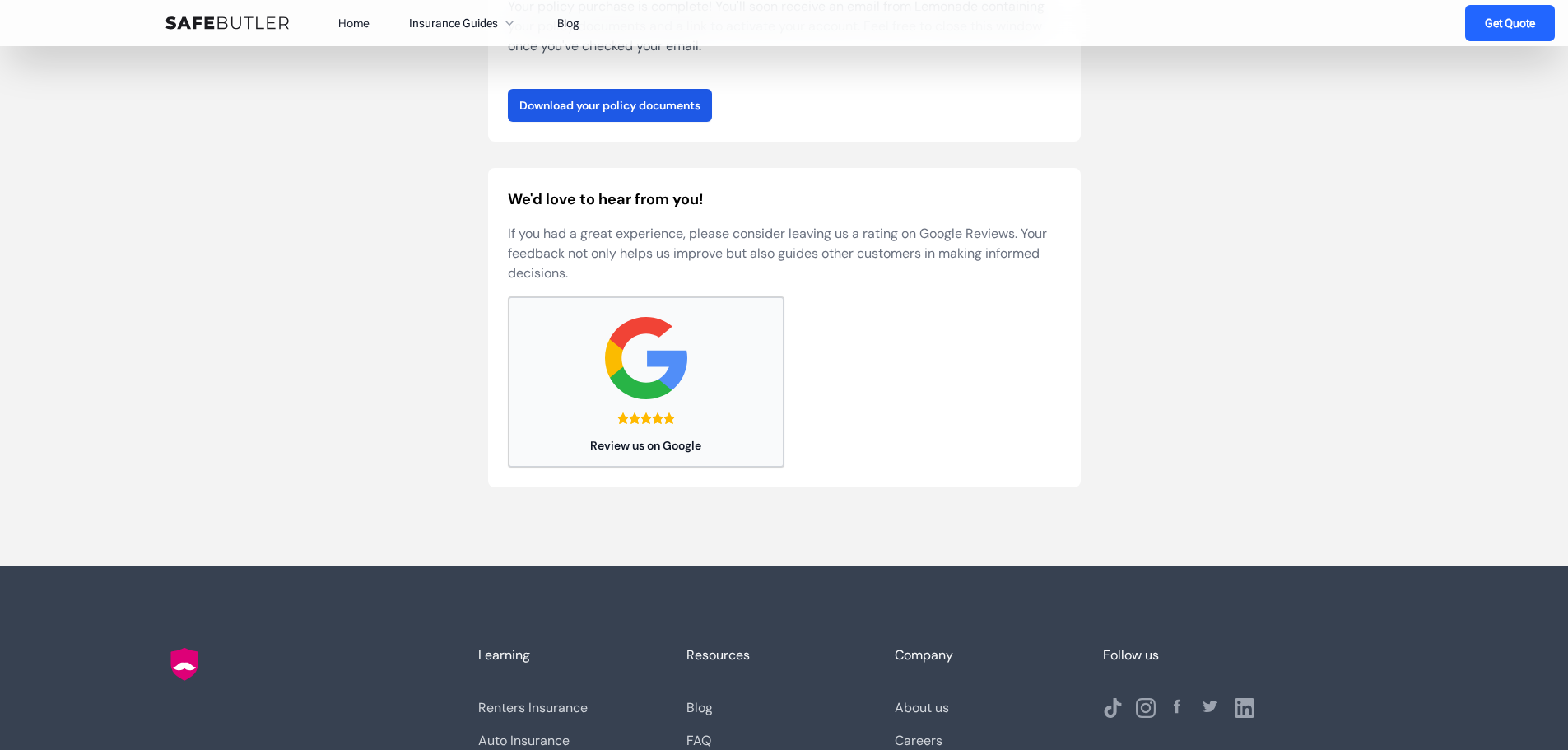
scroll to position [229, 0]
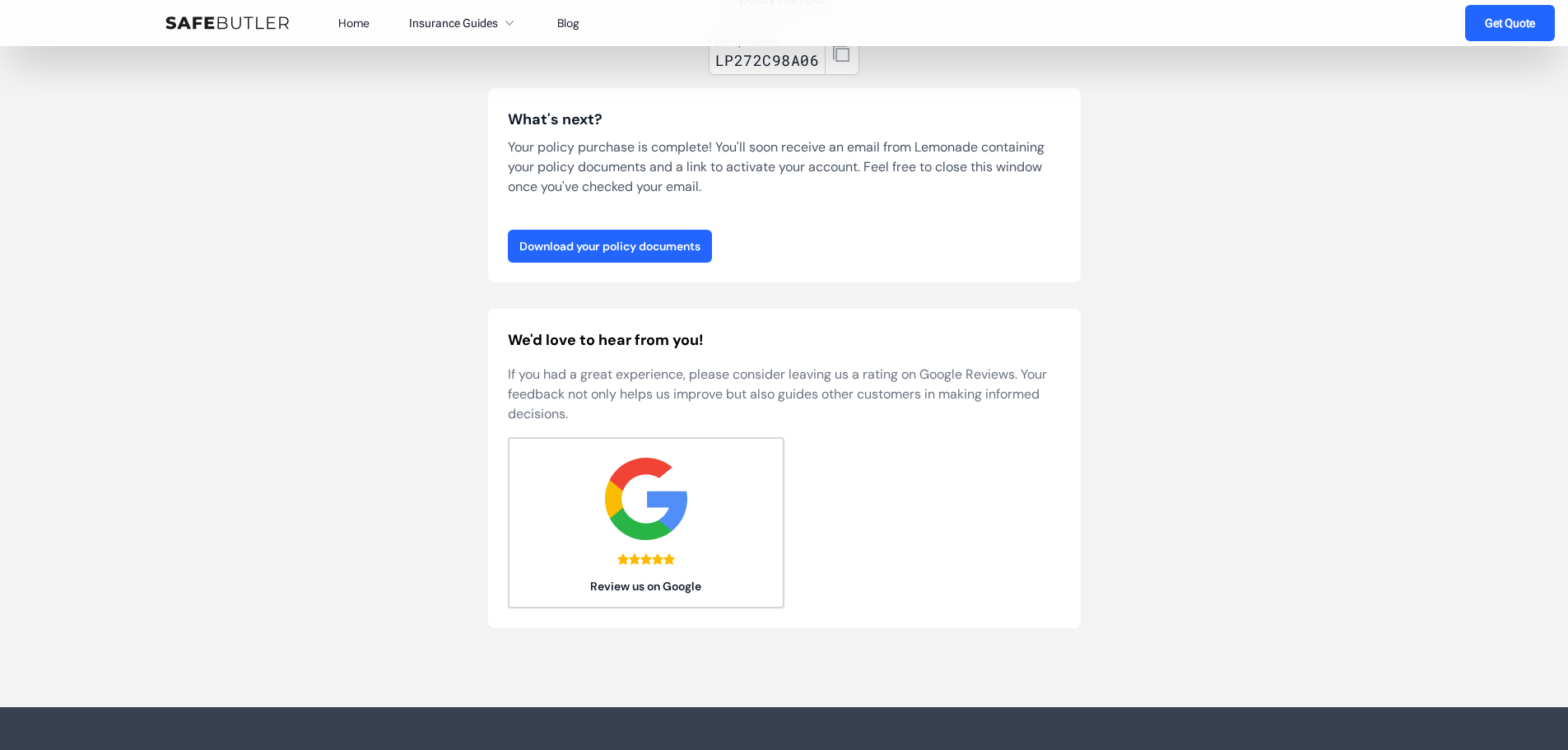
click at [643, 243] on link "Download your policy documents" at bounding box center [609, 246] width 204 height 33
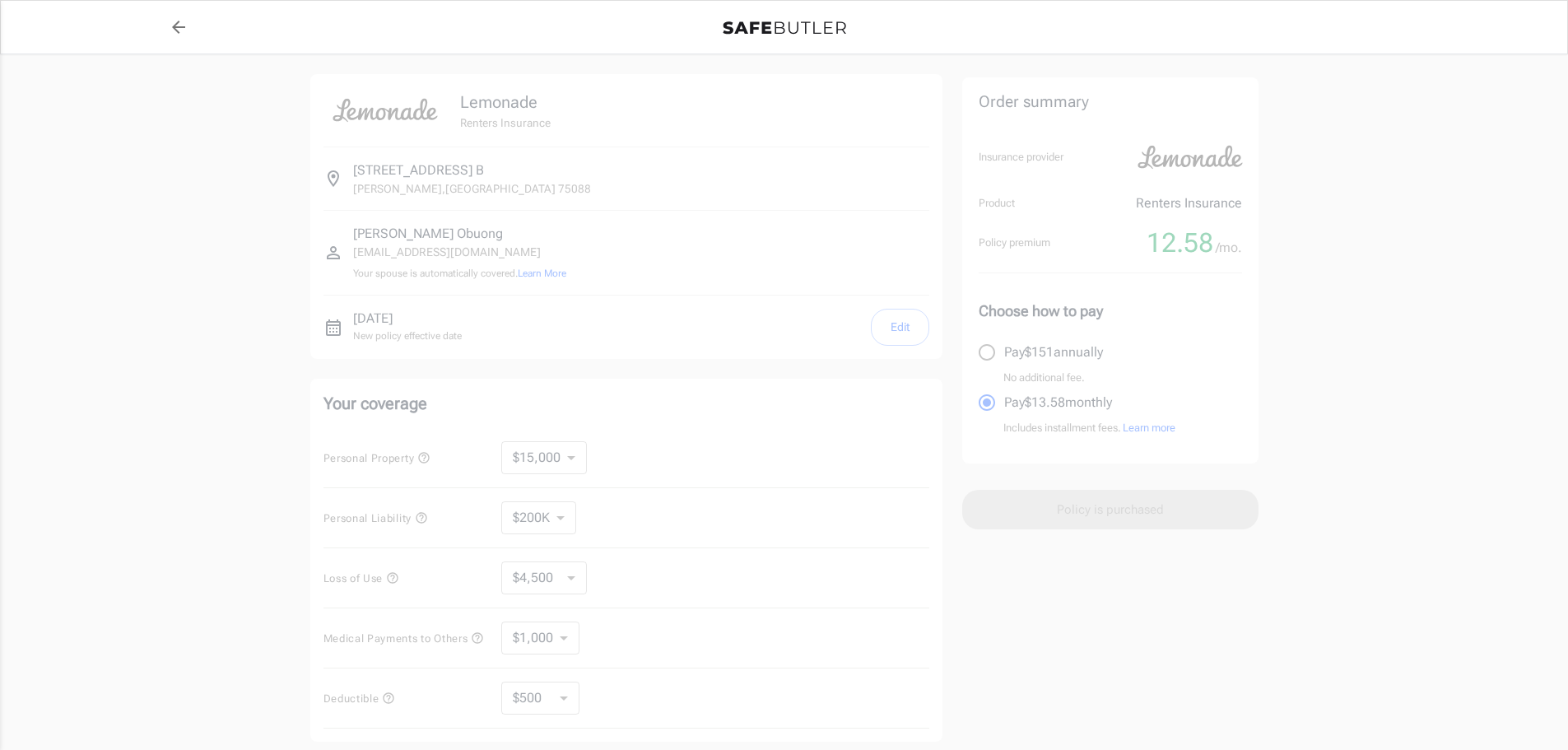
select select "15000"
select select "200000"
select select "500"
